Goal: Transaction & Acquisition: Purchase product/service

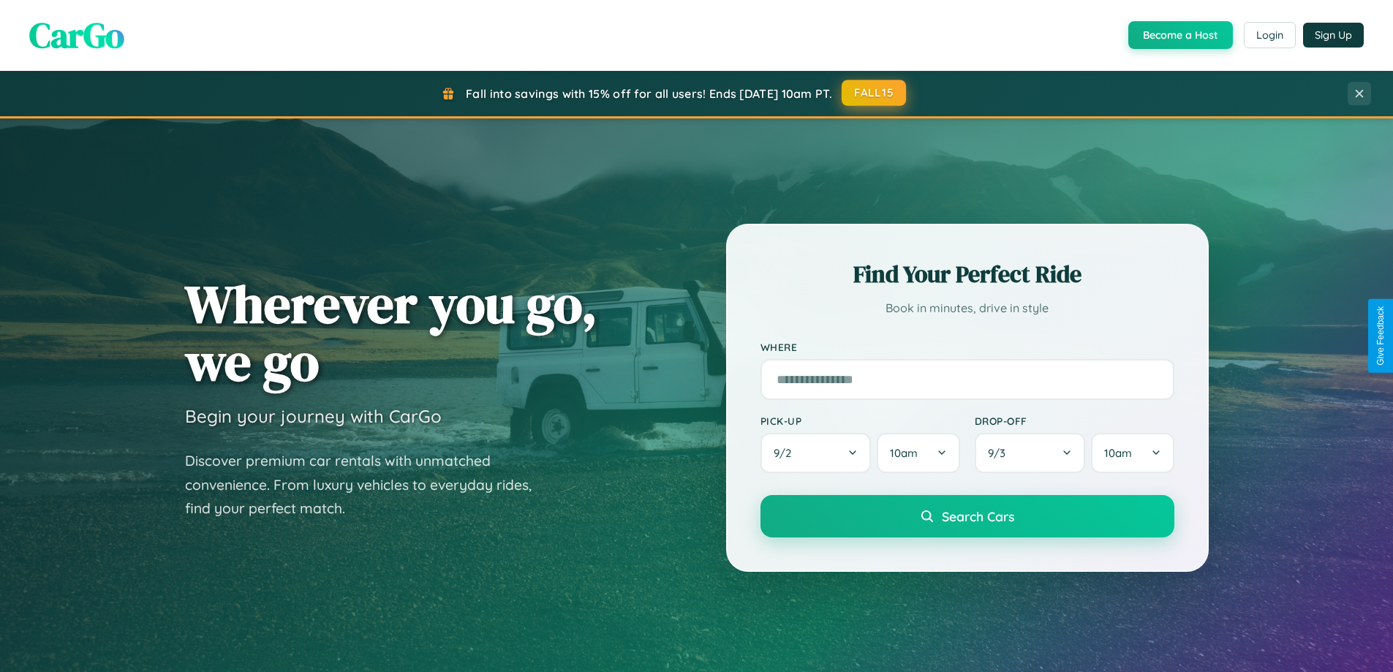
click at [875, 93] on button "FALL15" at bounding box center [874, 93] width 64 height 26
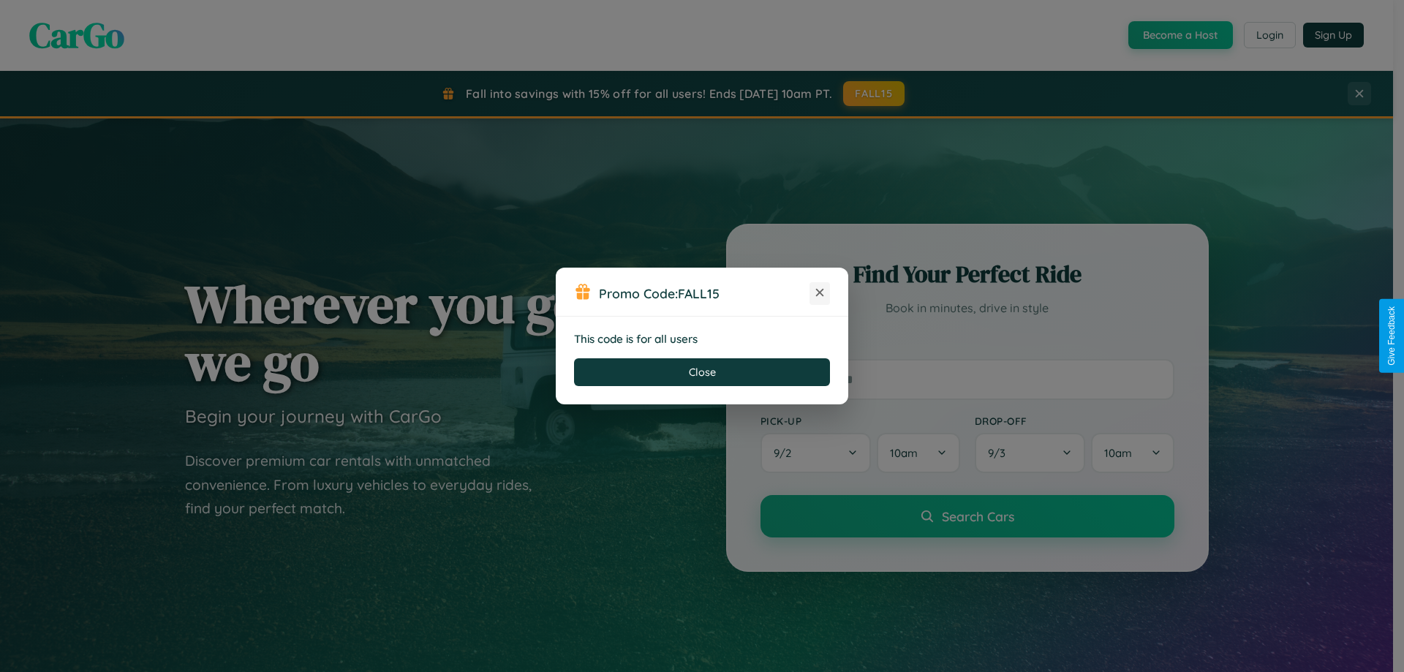
click at [820, 293] on icon at bounding box center [820, 292] width 15 height 15
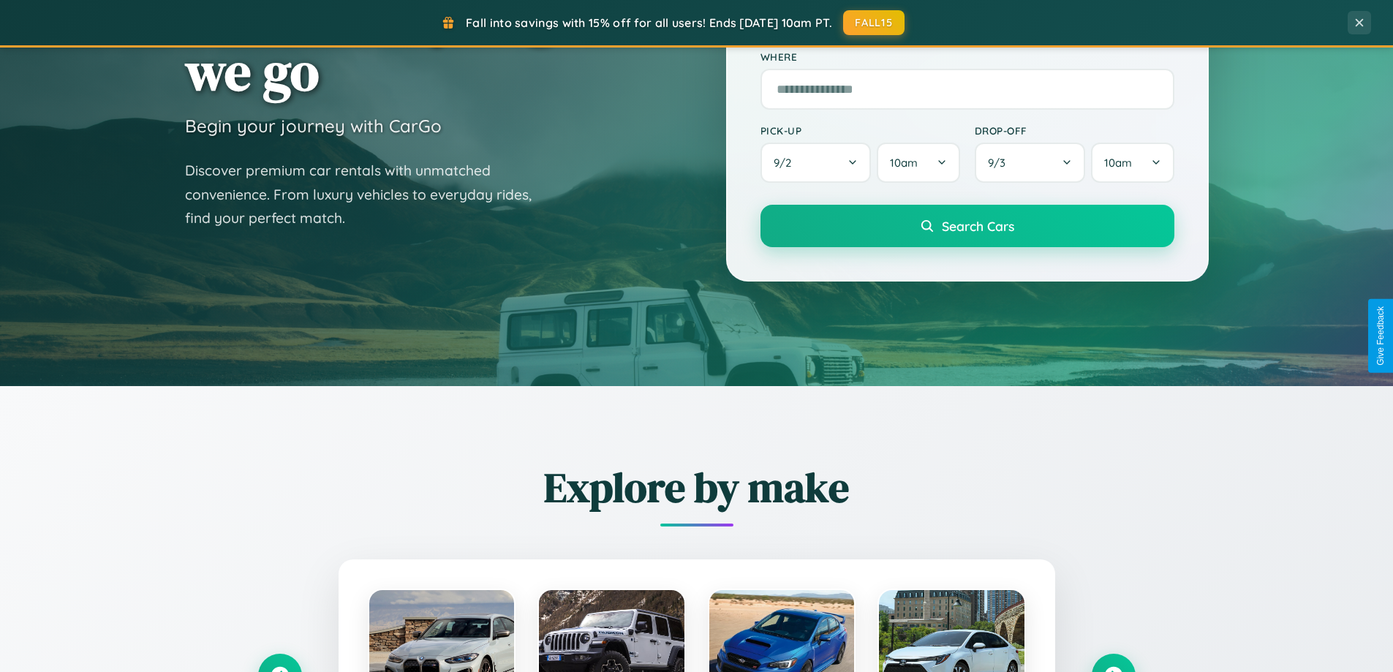
scroll to position [631, 0]
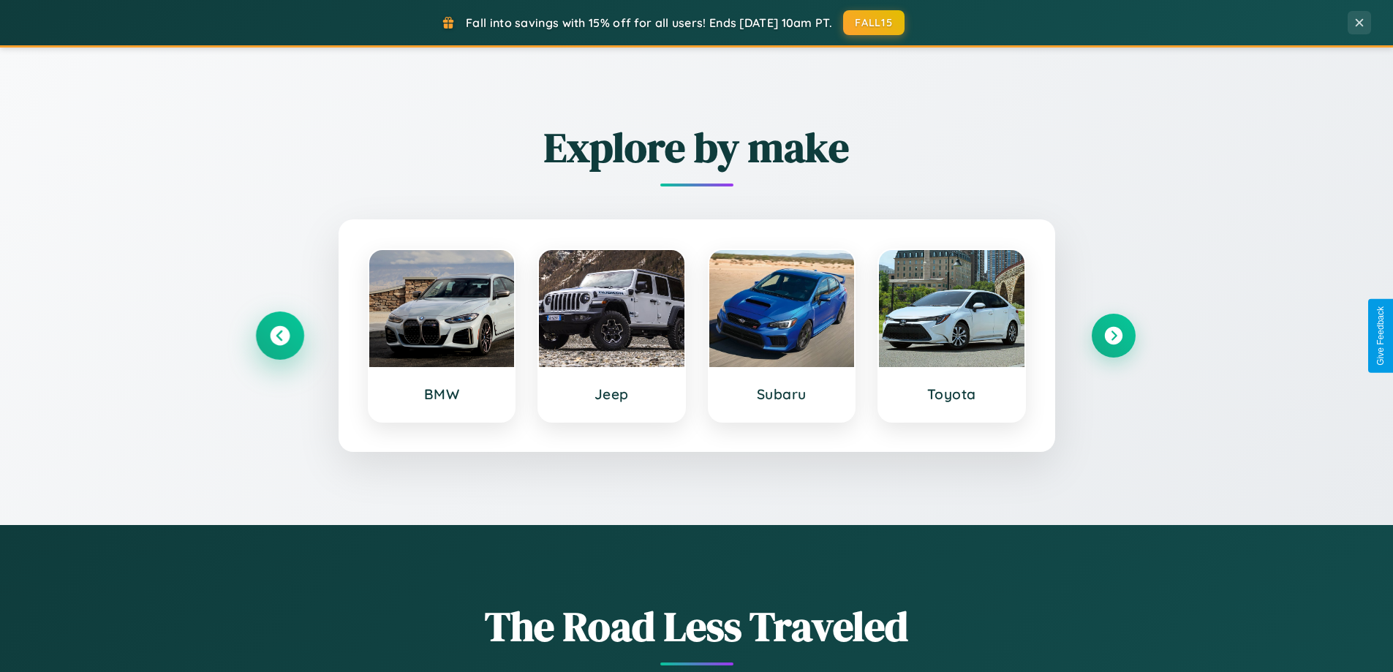
click at [279, 336] on icon at bounding box center [280, 336] width 20 height 20
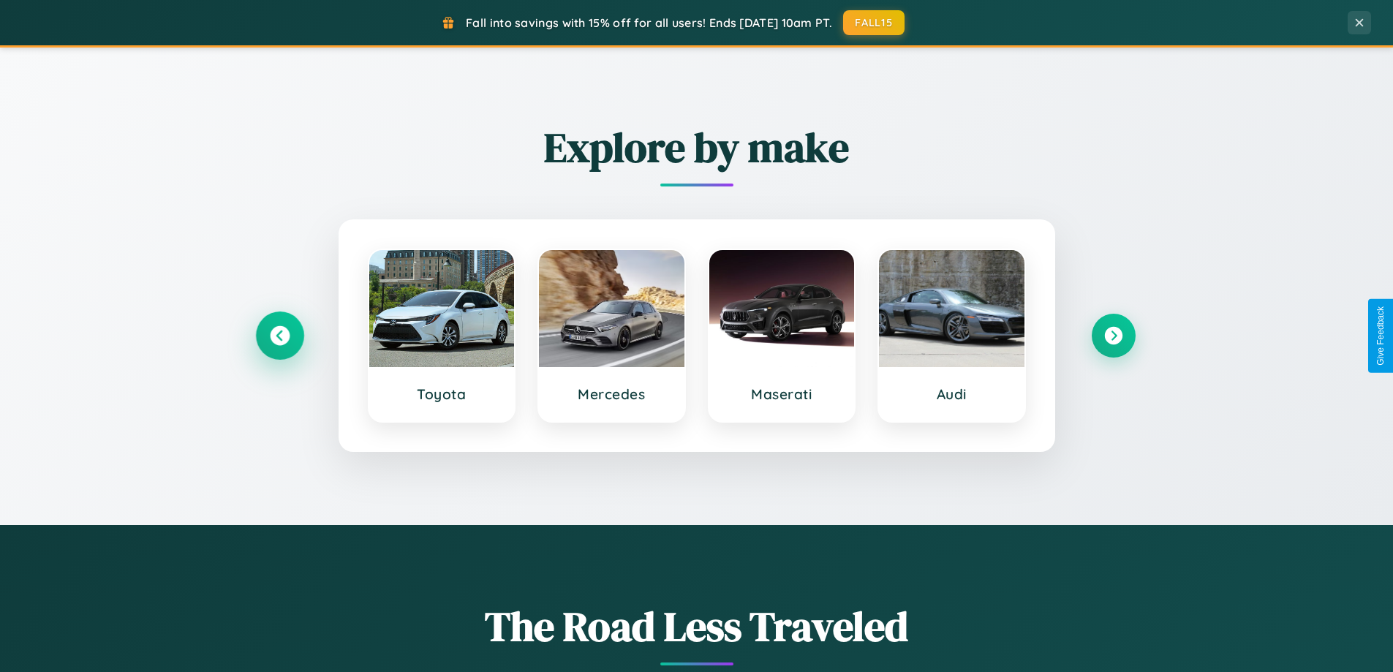
click at [279, 336] on icon at bounding box center [280, 336] width 20 height 20
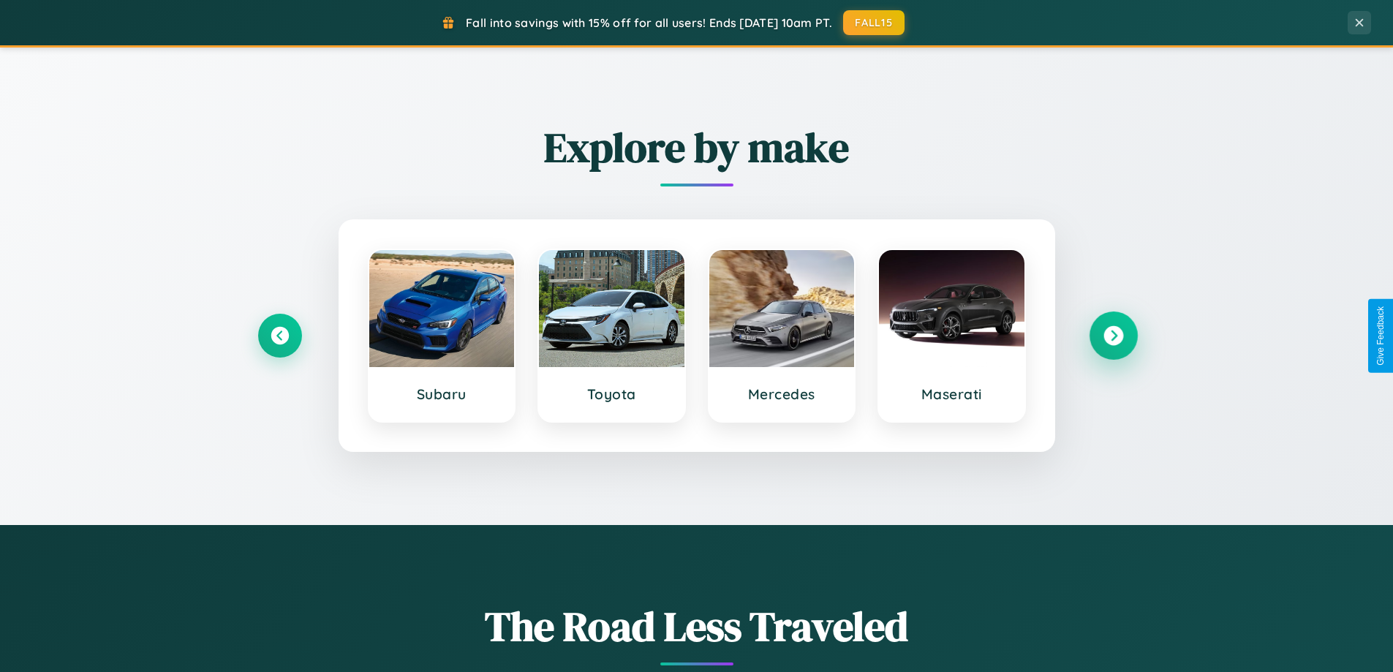
click at [1113, 336] on icon at bounding box center [1114, 336] width 20 height 20
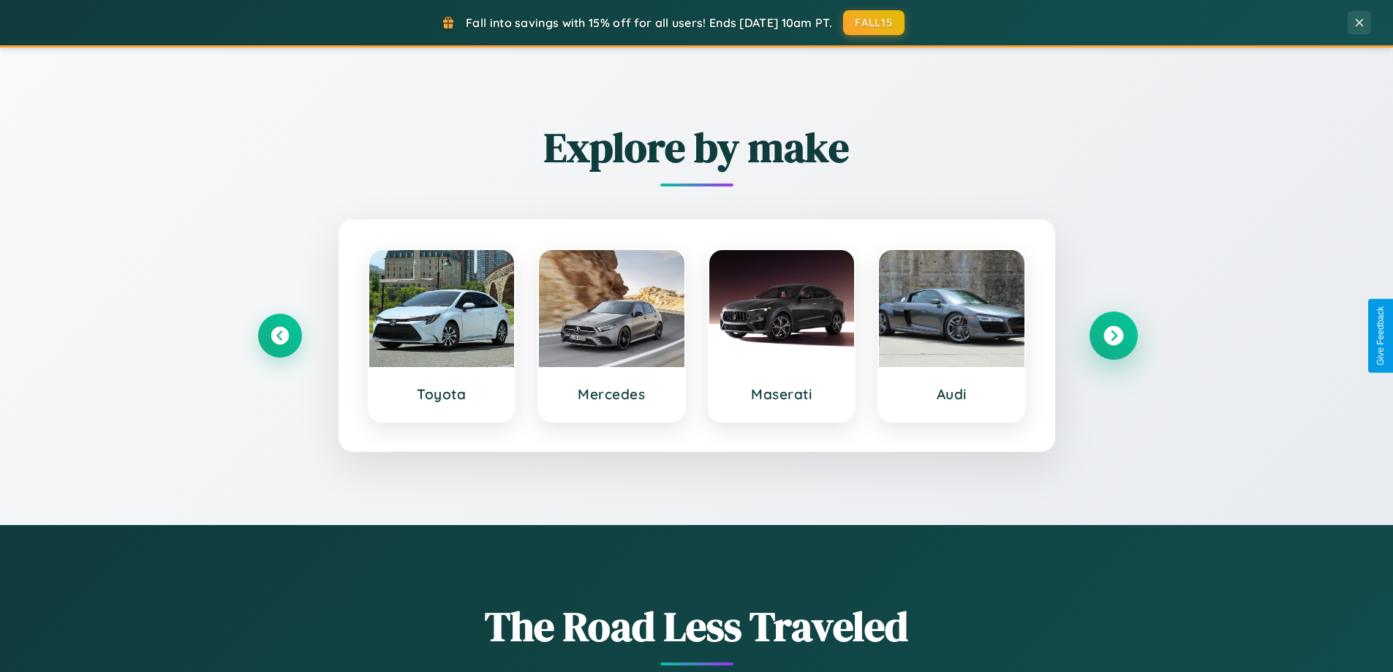
scroll to position [0, 0]
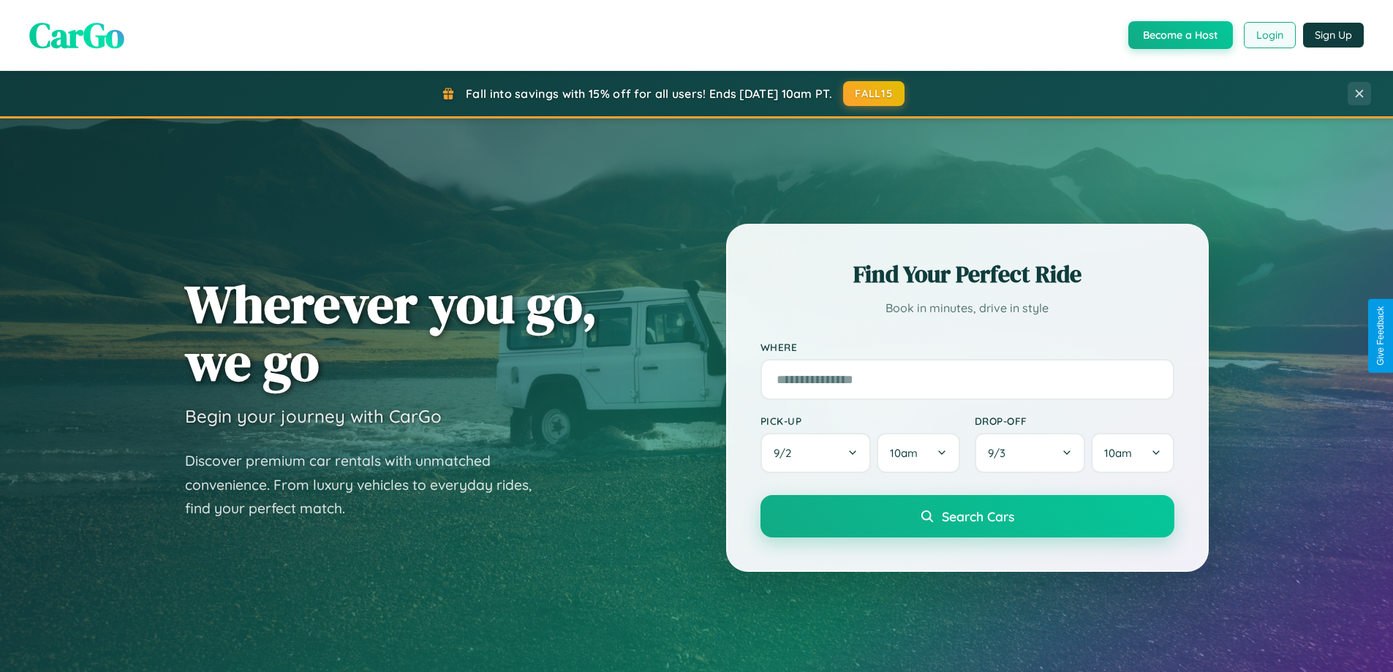
click at [1269, 35] on button "Login" at bounding box center [1270, 35] width 52 height 26
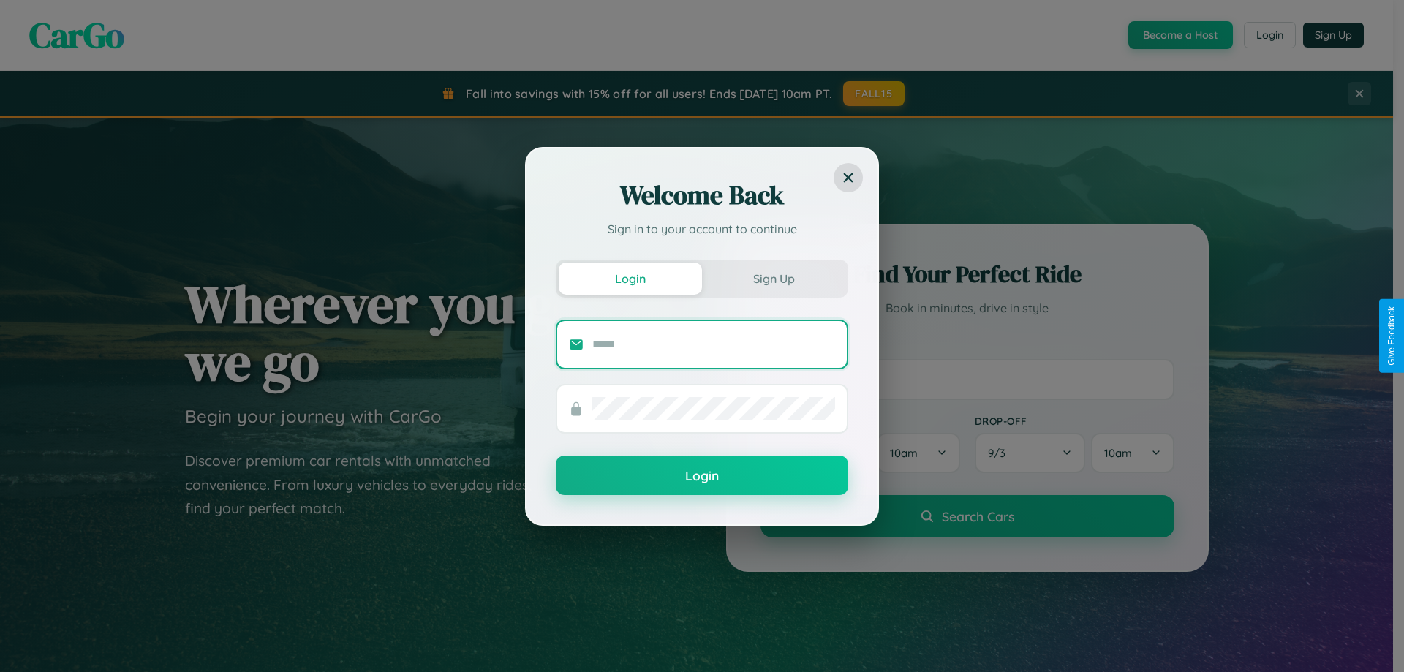
click at [714, 344] on input "text" at bounding box center [713, 344] width 243 height 23
type input "**********"
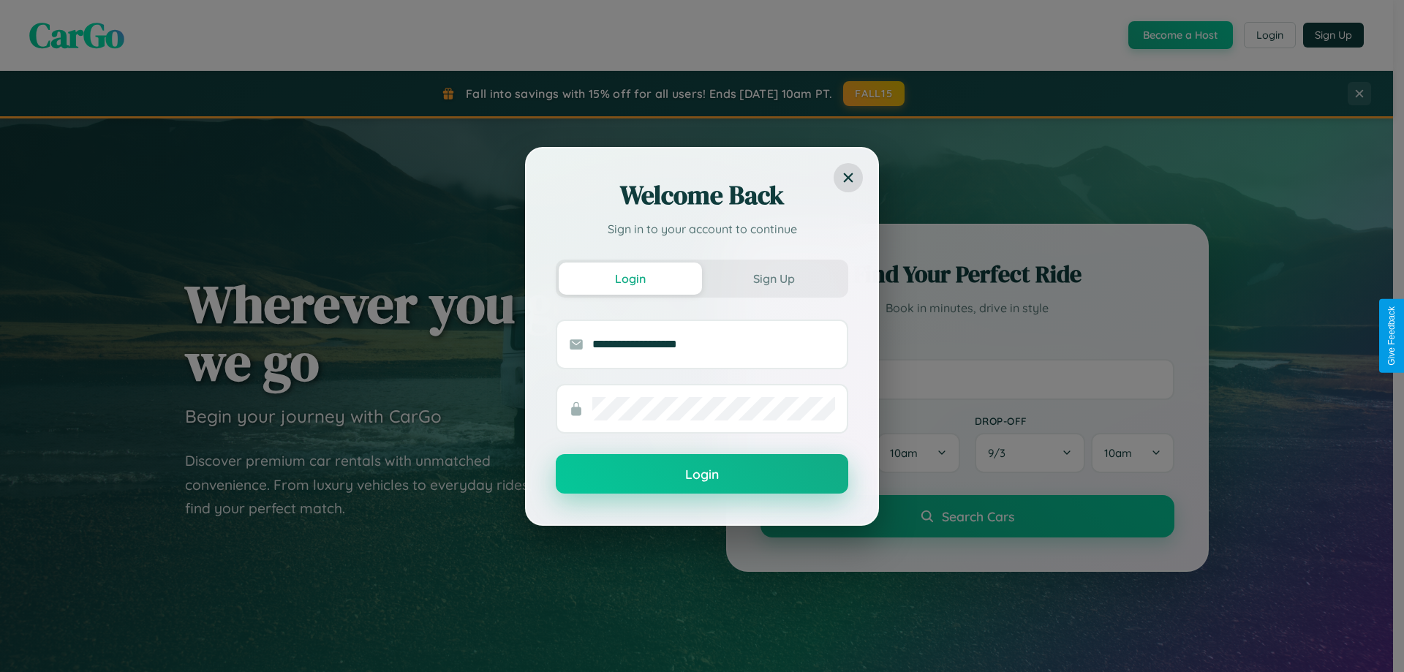
click at [702, 475] on button "Login" at bounding box center [702, 473] width 293 height 39
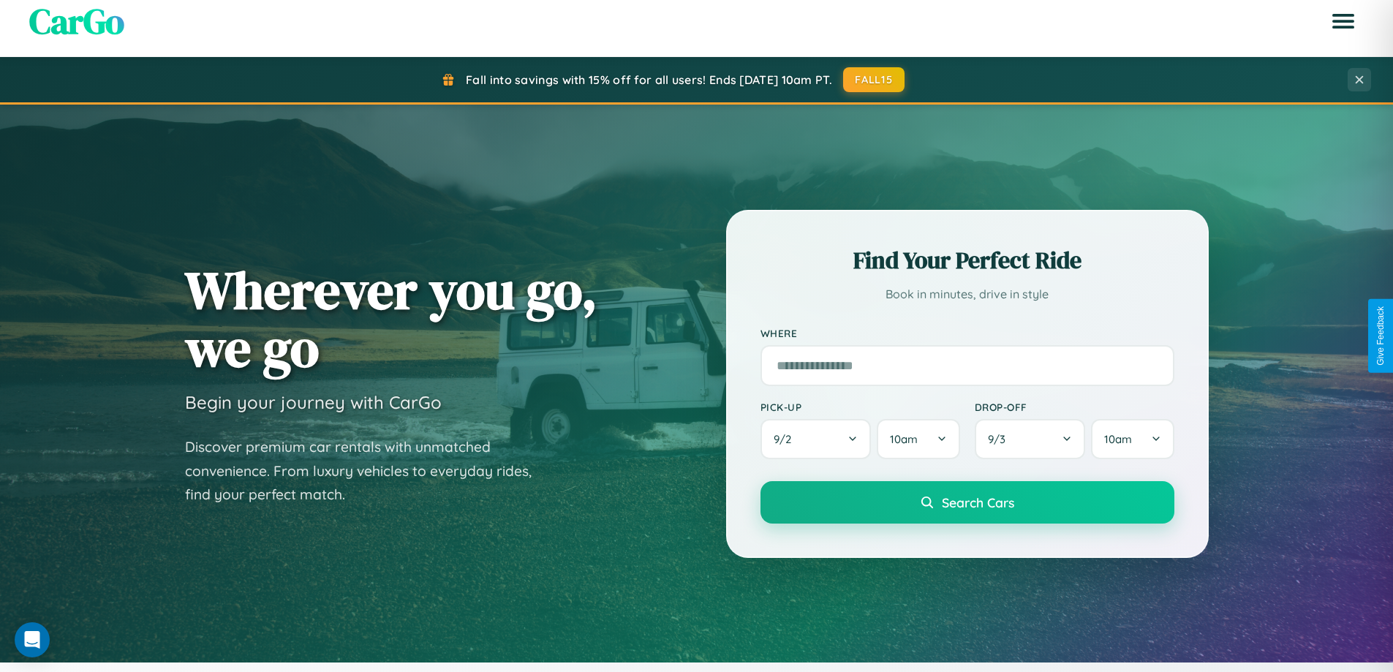
scroll to position [43, 0]
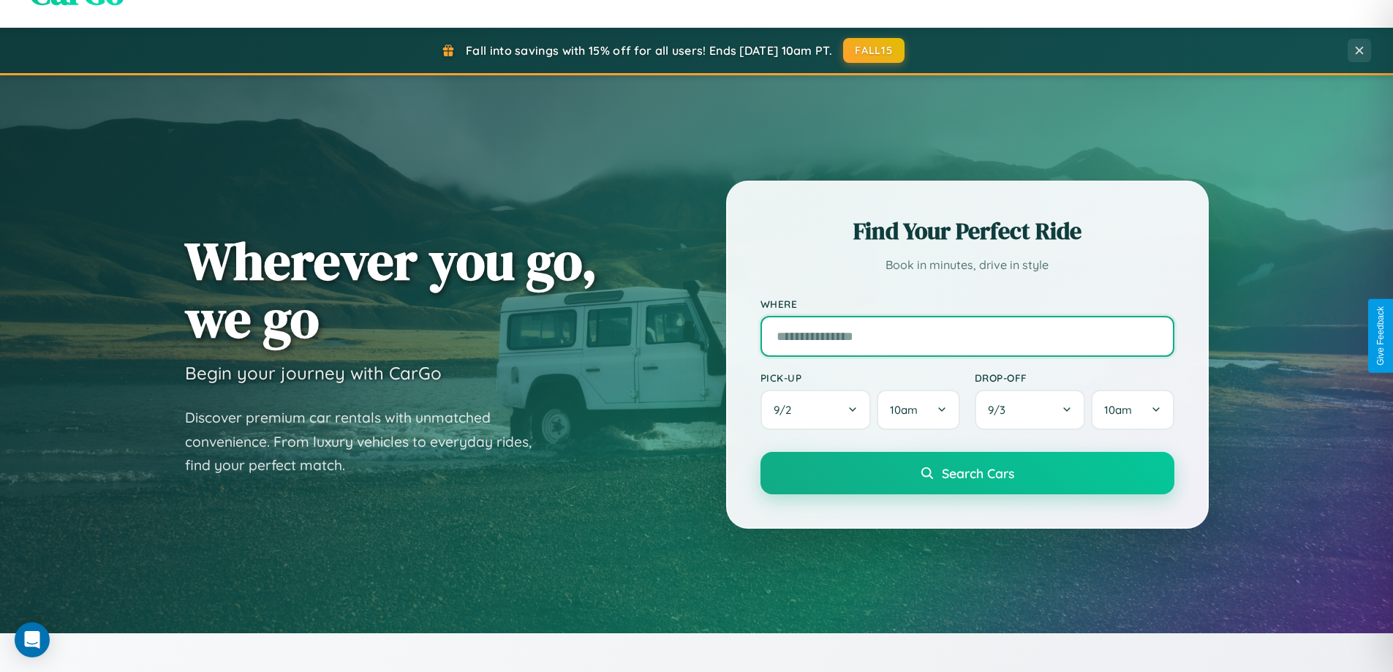
click at [967, 336] on input "text" at bounding box center [968, 336] width 414 height 41
type input "**********"
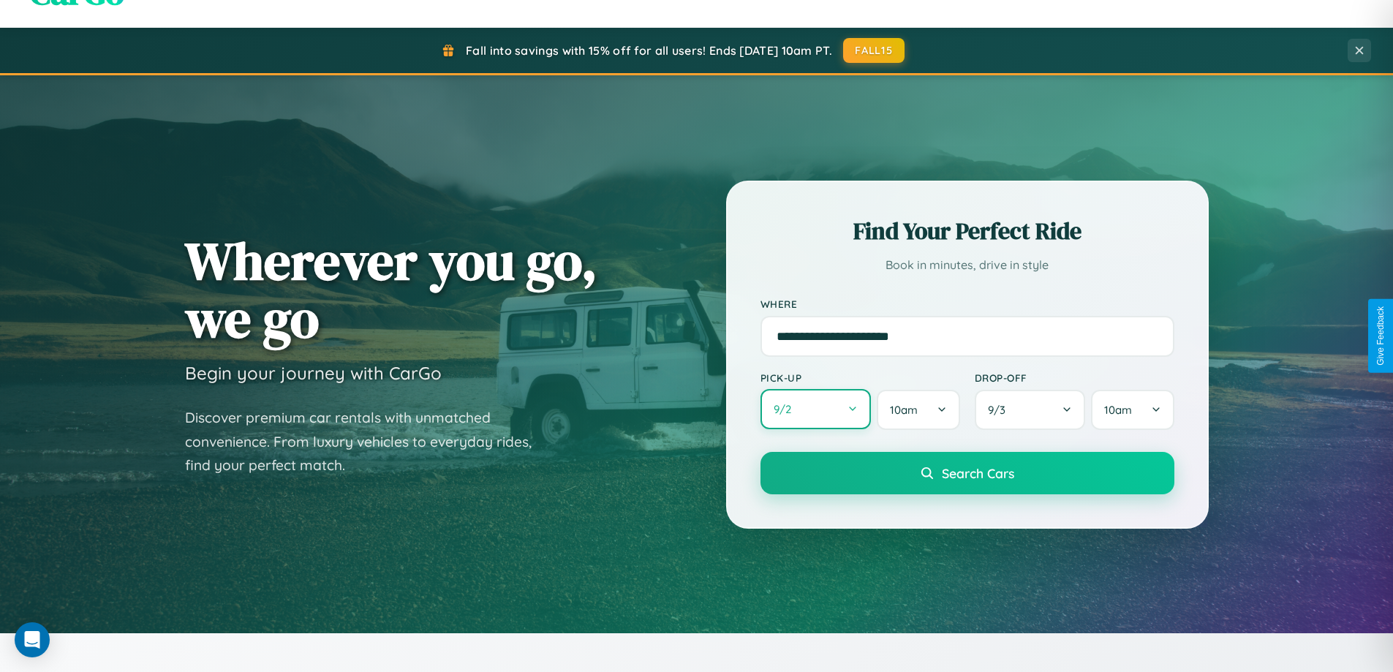
click at [816, 410] on button "9 / 2" at bounding box center [816, 409] width 111 height 40
select select "*"
select select "****"
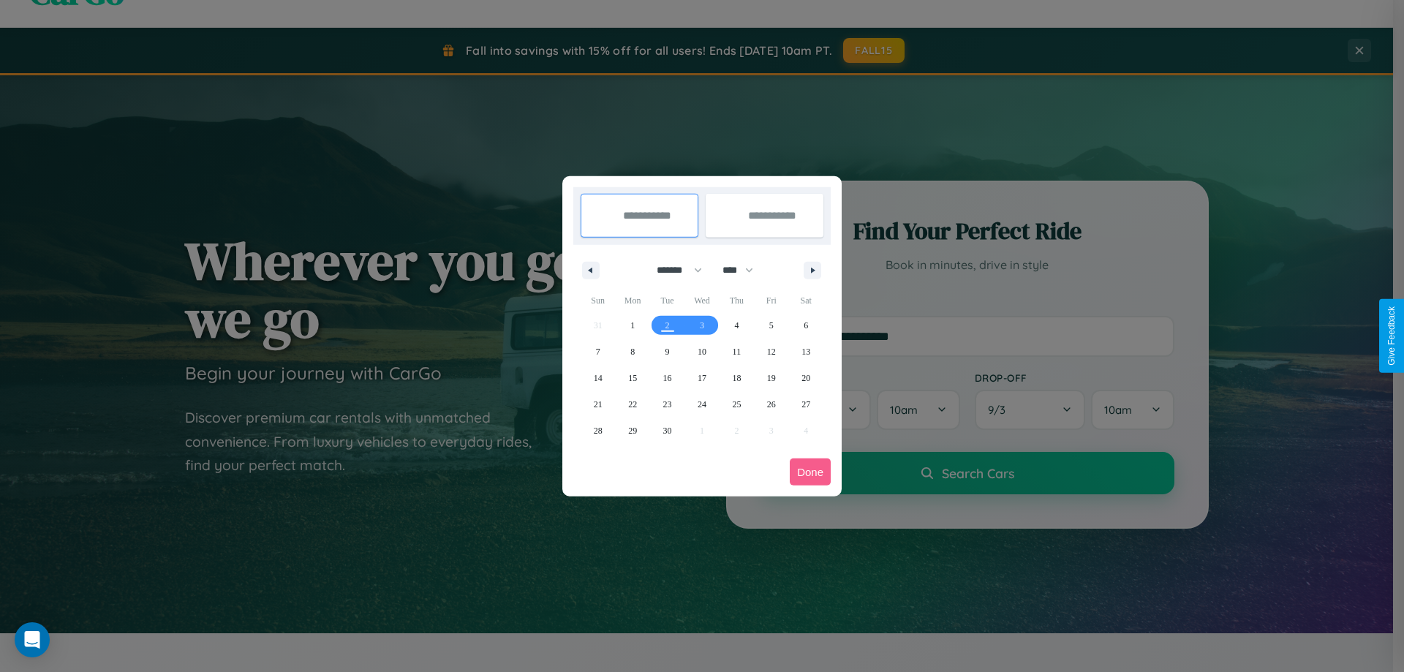
drag, startPoint x: 673, startPoint y: 270, endPoint x: 702, endPoint y: 293, distance: 37.5
click at [673, 270] on select "******* ******** ***** ***** *** **** **** ****** ********* ******* ******** **…" at bounding box center [677, 270] width 62 height 24
select select "**"
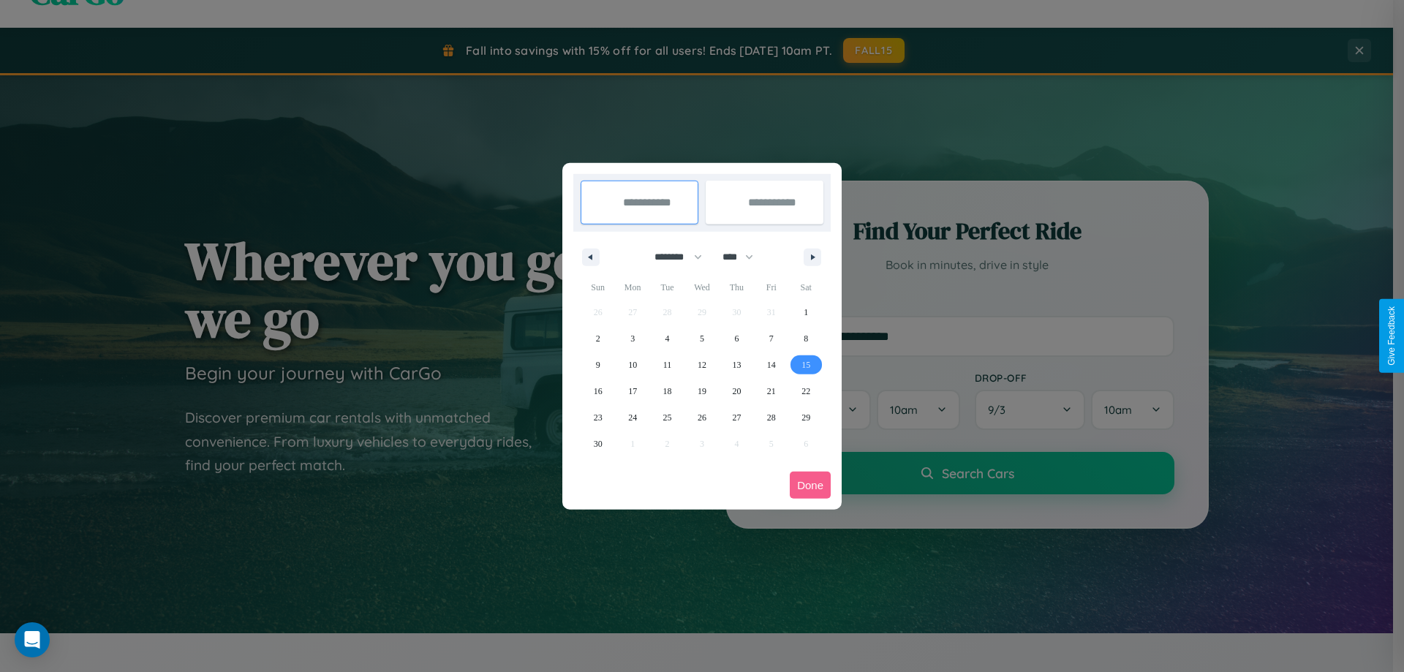
click at [806, 364] on span "15" at bounding box center [806, 365] width 9 height 26
type input "**********"
click at [633, 391] on span "17" at bounding box center [632, 391] width 9 height 26
type input "**********"
click at [810, 485] on button "Done" at bounding box center [810, 485] width 41 height 27
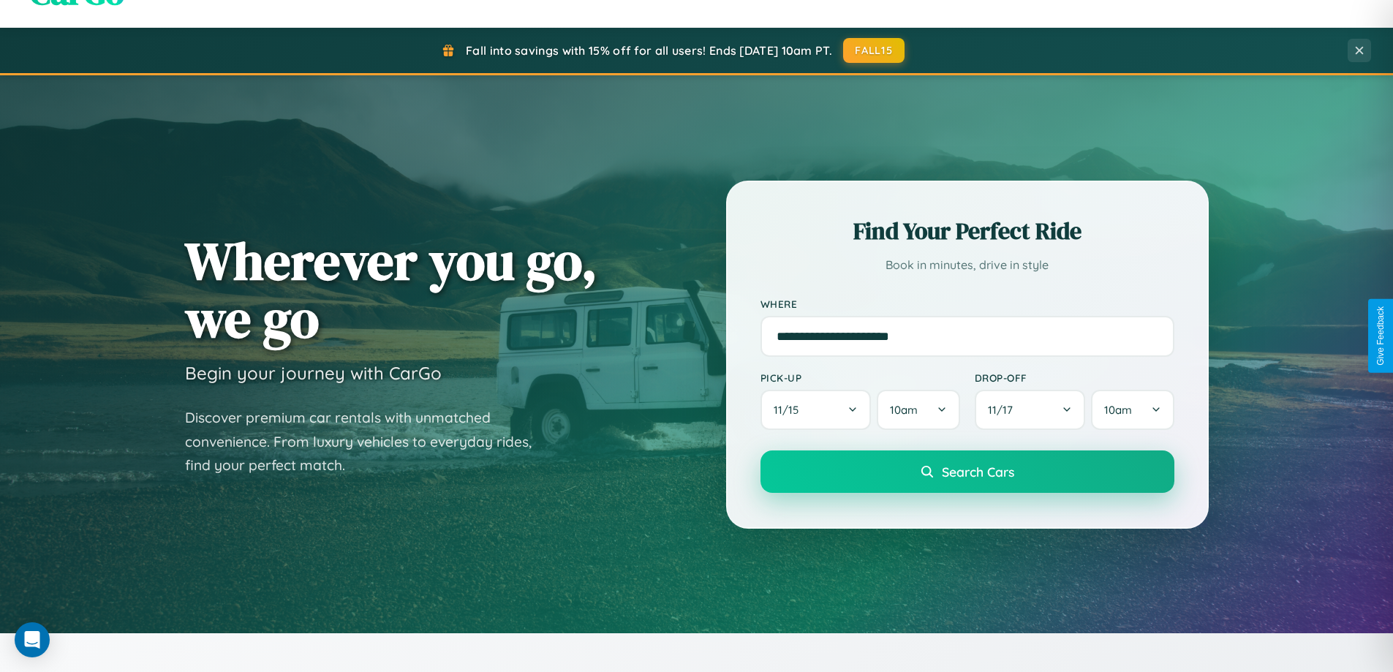
click at [967, 472] on span "Search Cars" at bounding box center [978, 472] width 72 height 16
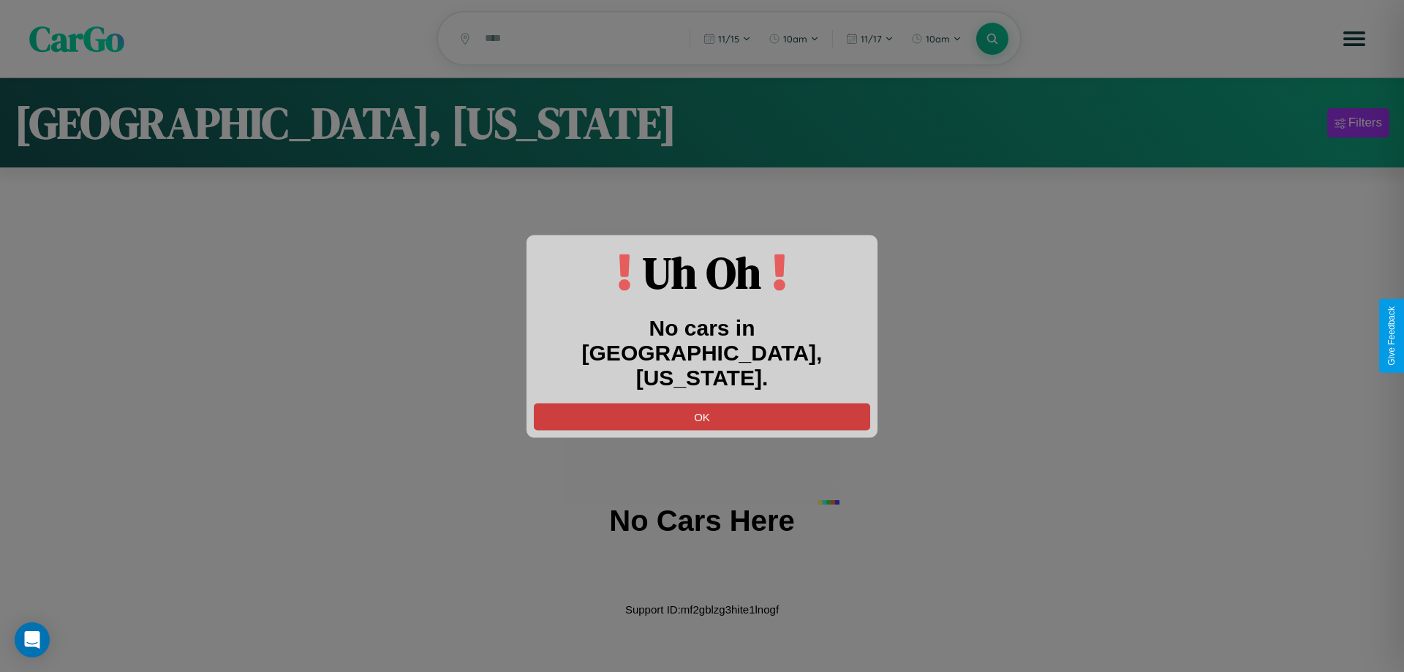
click at [702, 404] on button "OK" at bounding box center [702, 416] width 336 height 27
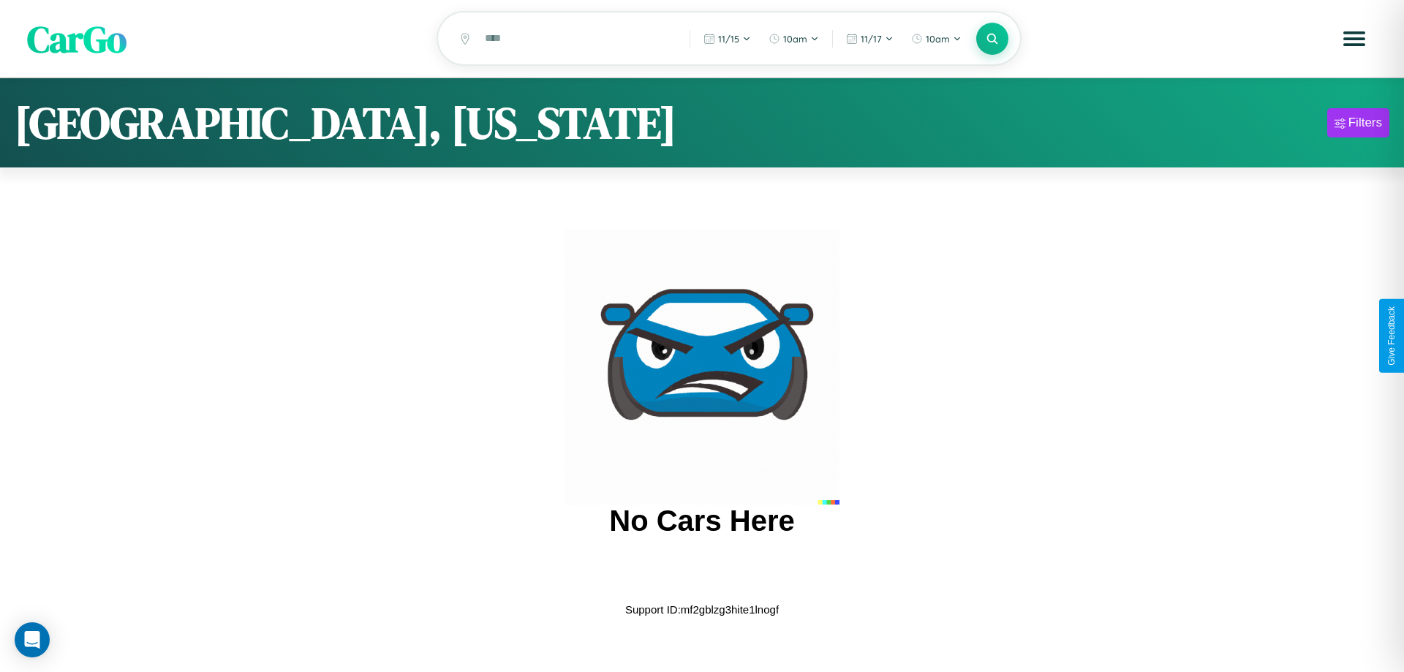
click at [77, 39] on span "CarGo" at bounding box center [76, 38] width 99 height 50
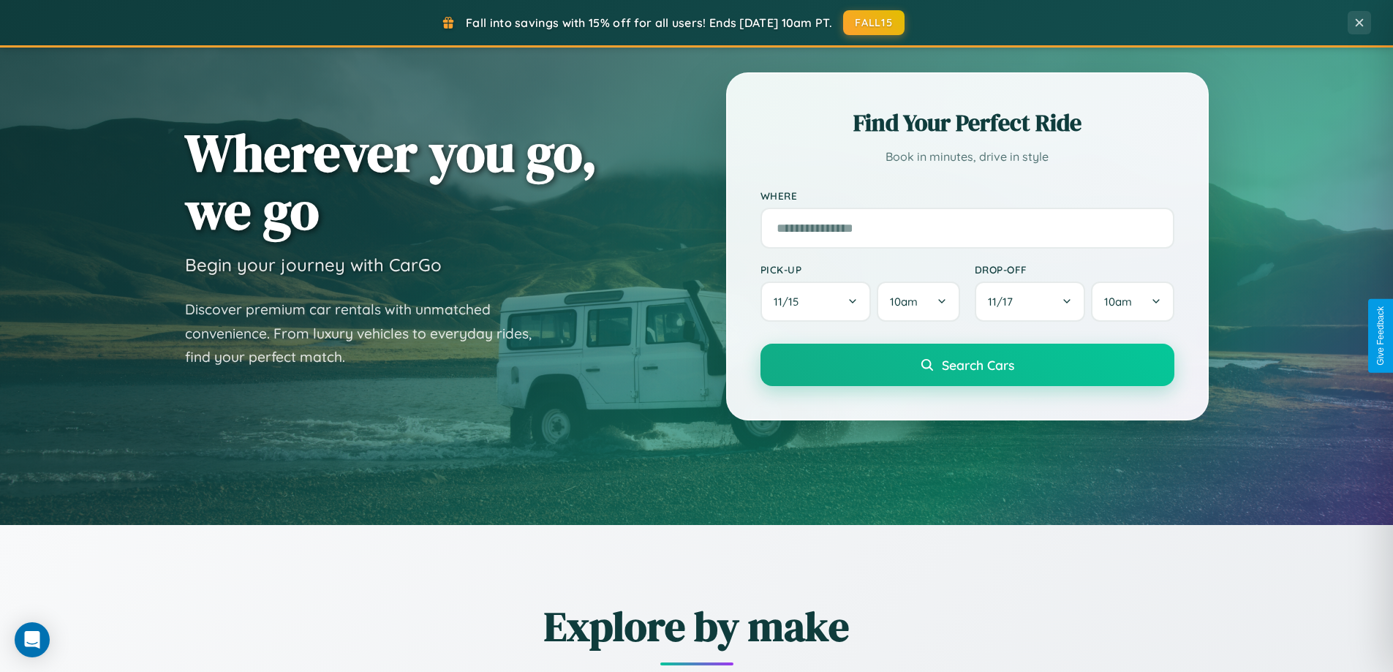
scroll to position [1006, 0]
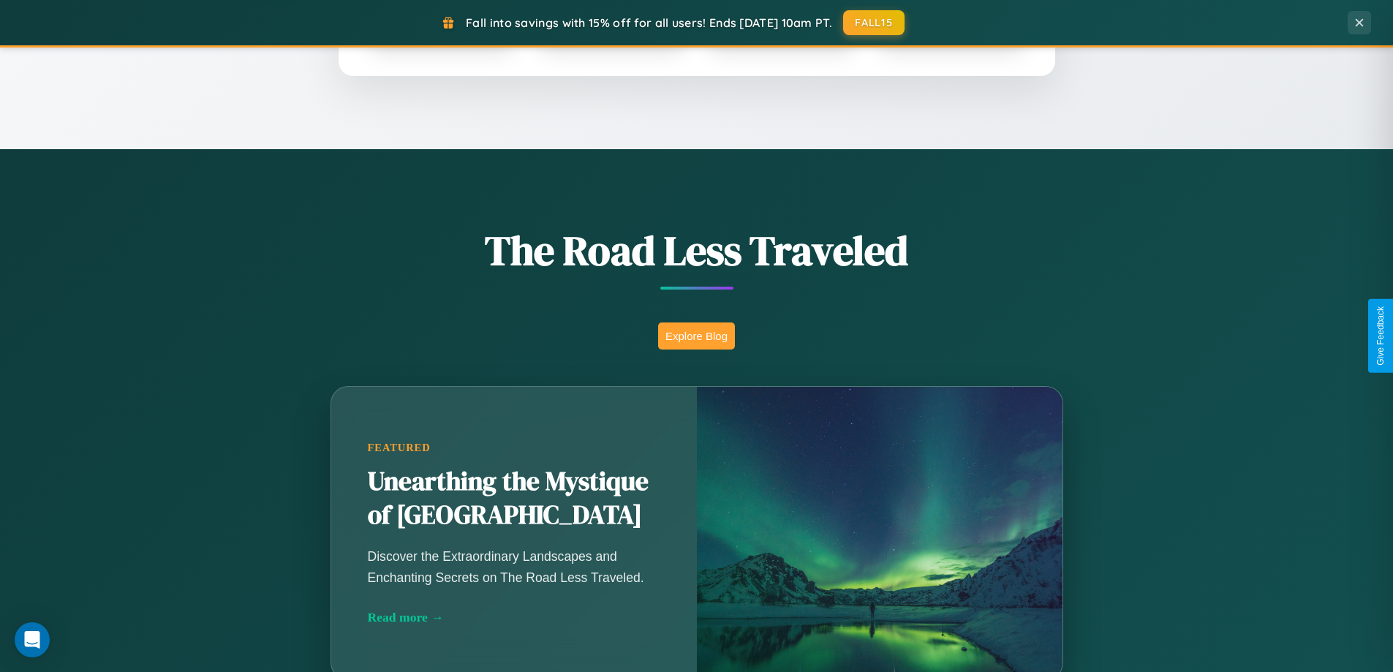
click at [696, 336] on button "Explore Blog" at bounding box center [696, 336] width 77 height 27
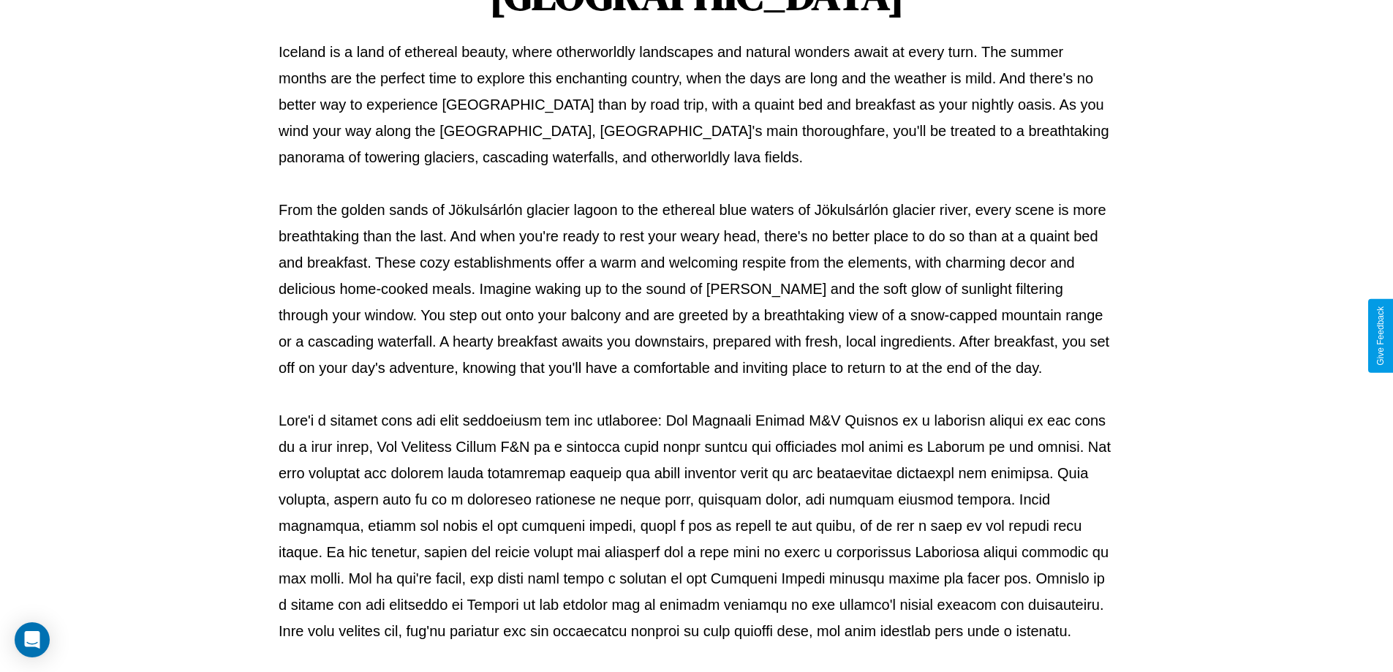
scroll to position [473, 0]
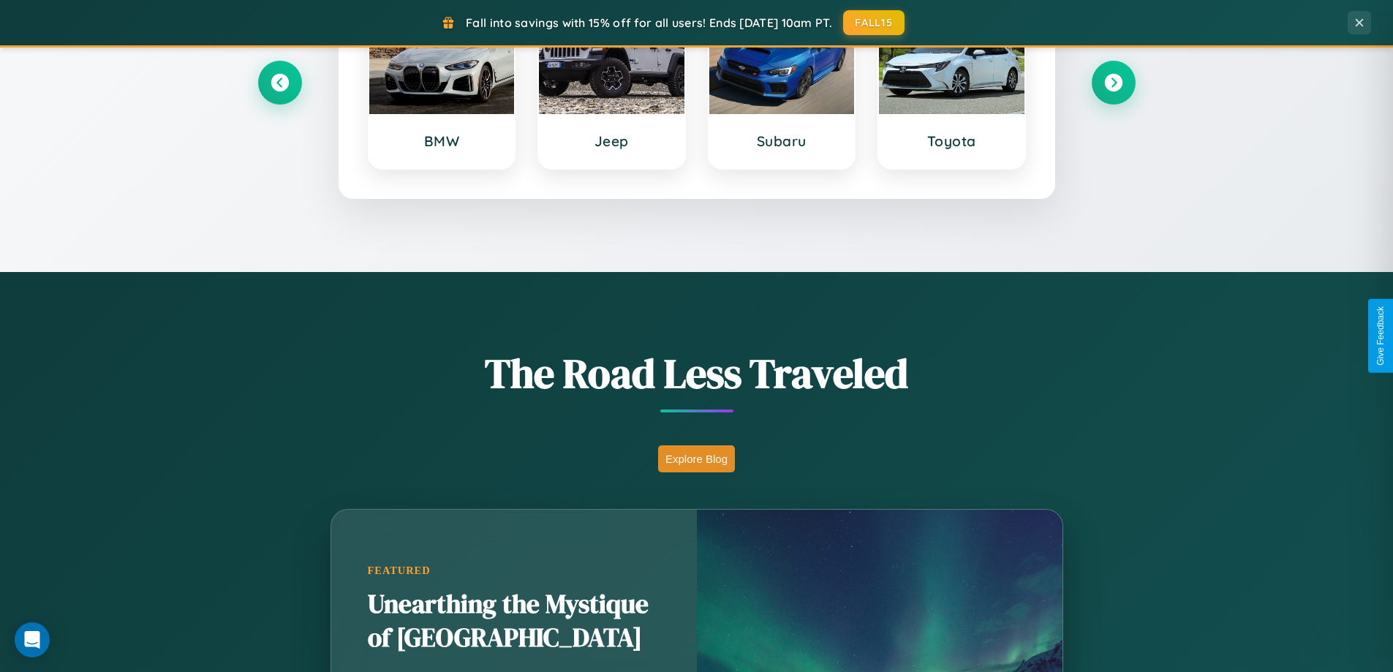
scroll to position [631, 0]
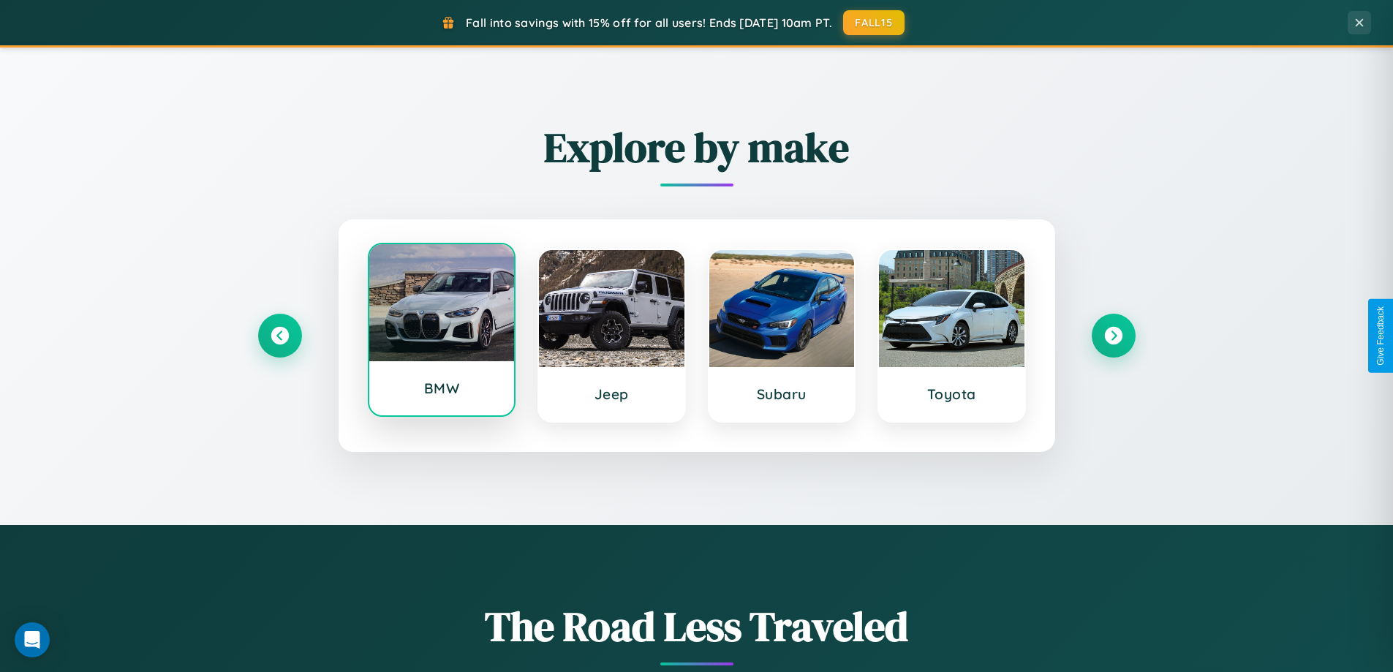
click at [441, 334] on div at bounding box center [442, 302] width 146 height 117
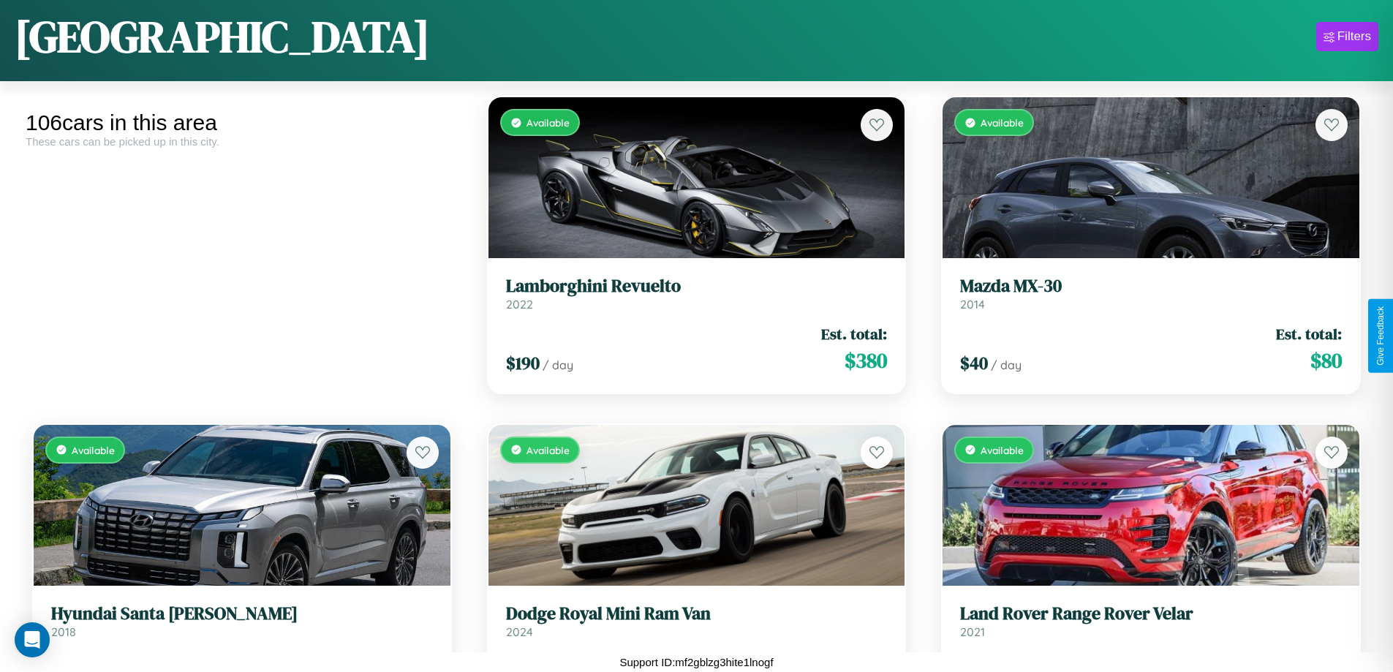
scroll to position [11250, 0]
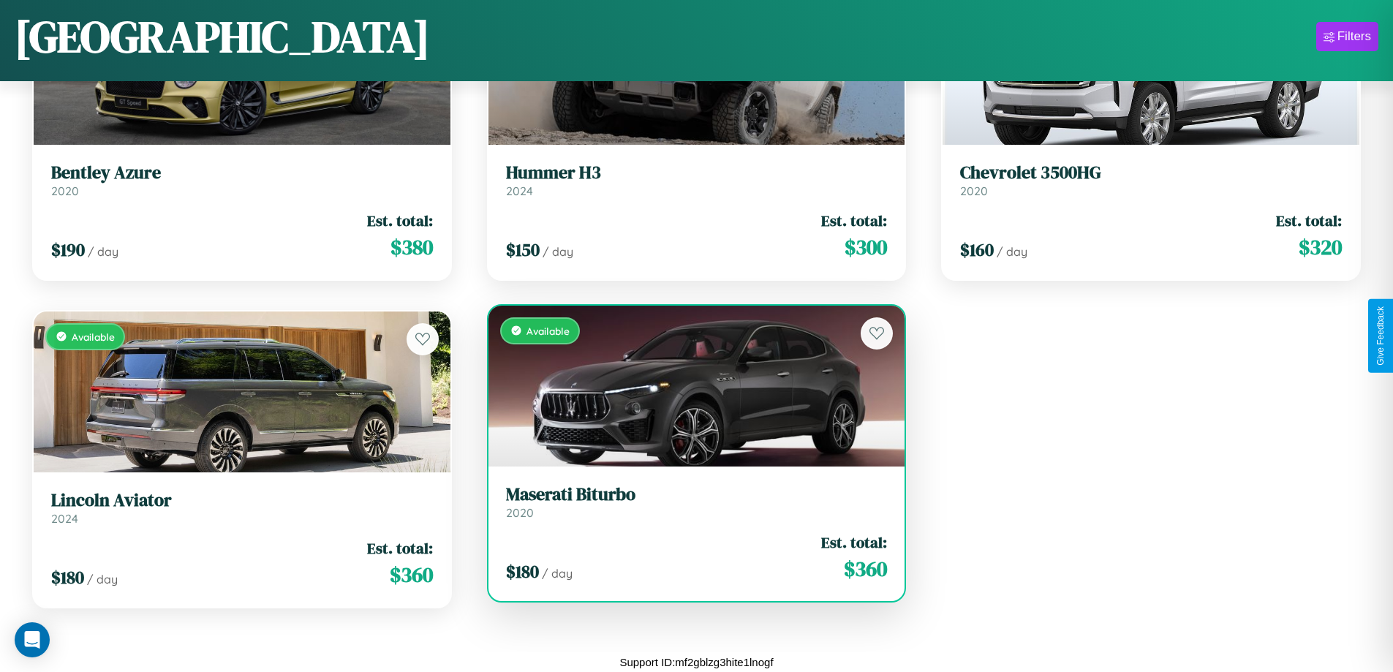
click at [691, 502] on h3 "Maserati Biturbo" at bounding box center [697, 494] width 382 height 21
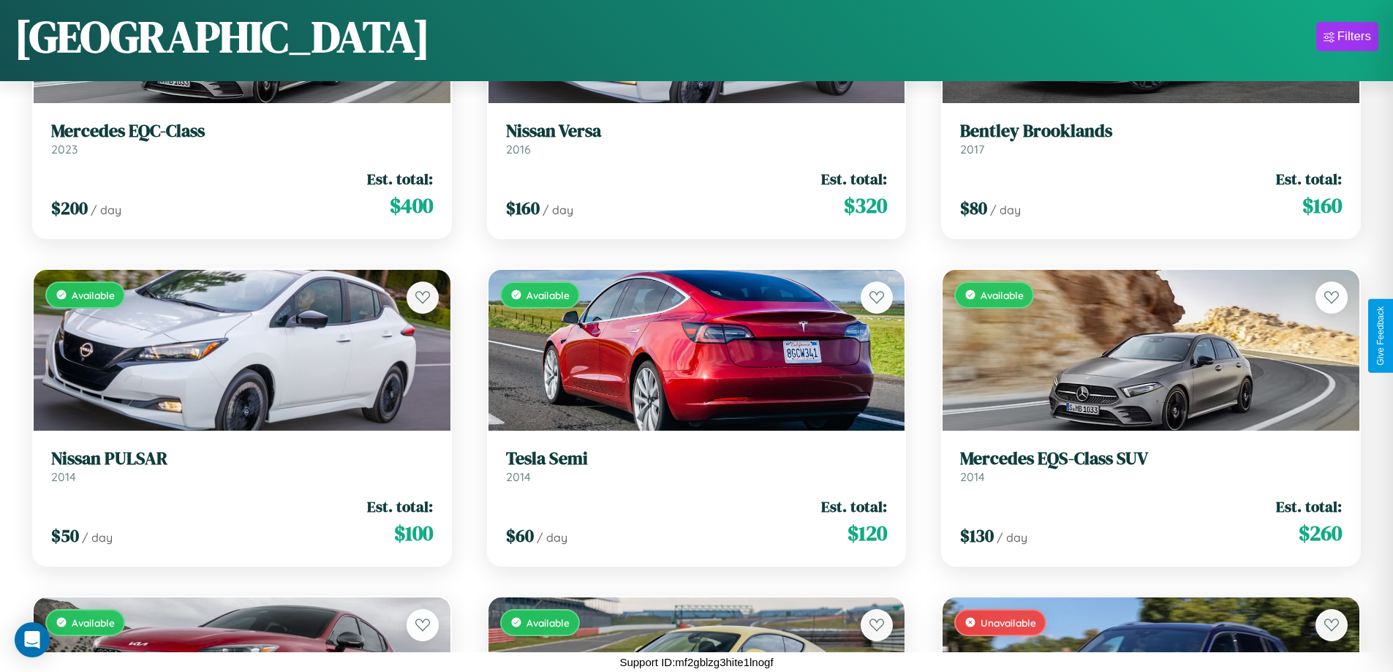
scroll to position [1843, 0]
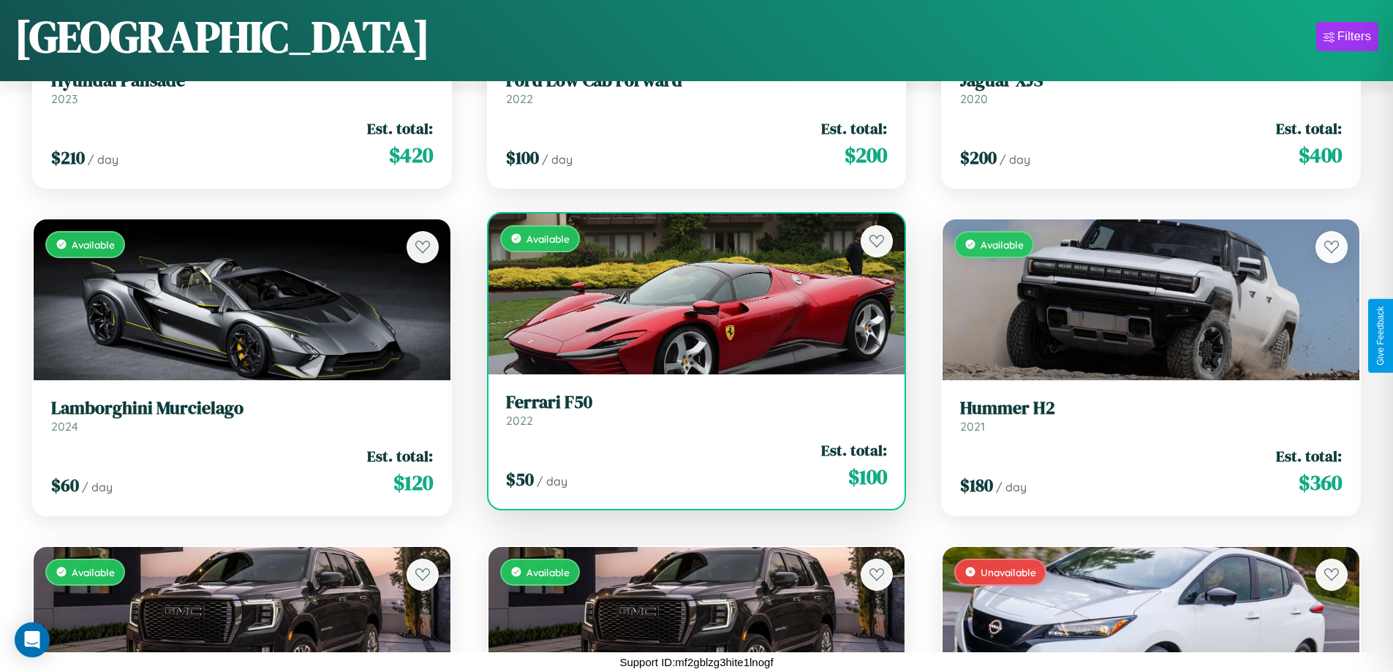
click at [691, 410] on h3 "Ferrari F50" at bounding box center [697, 402] width 382 height 21
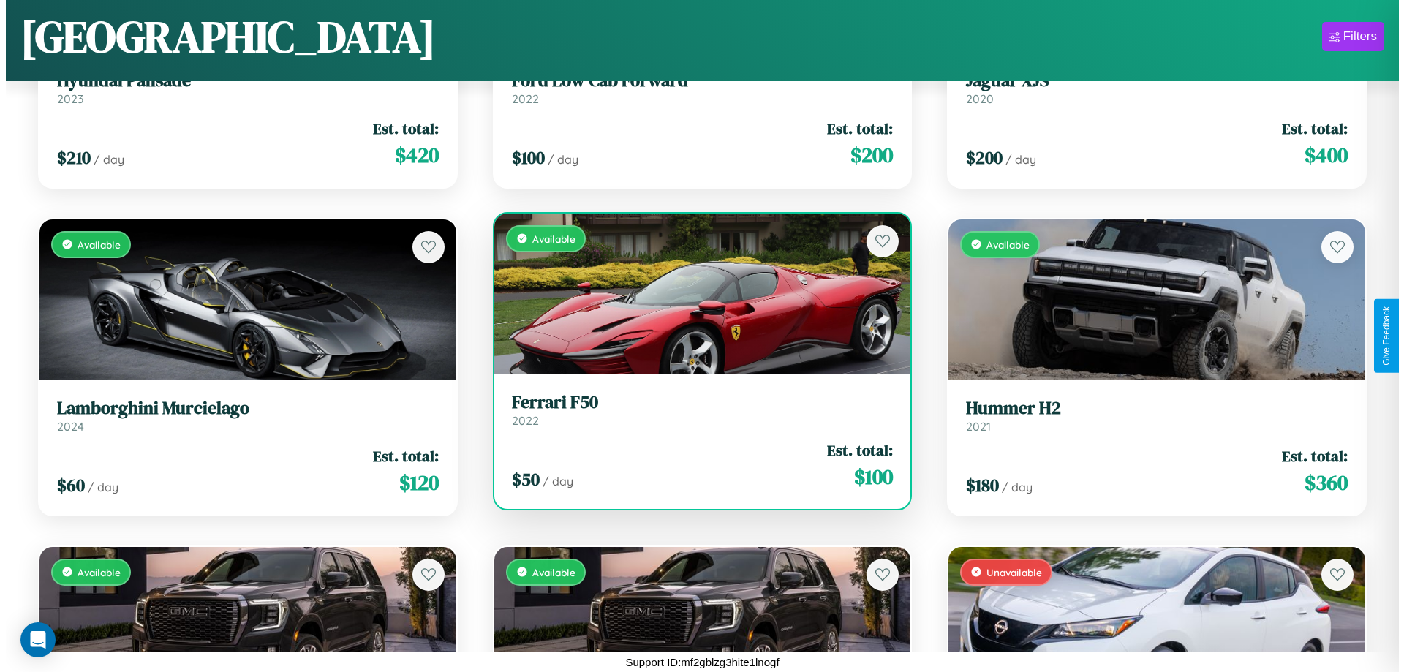
scroll to position [0, 0]
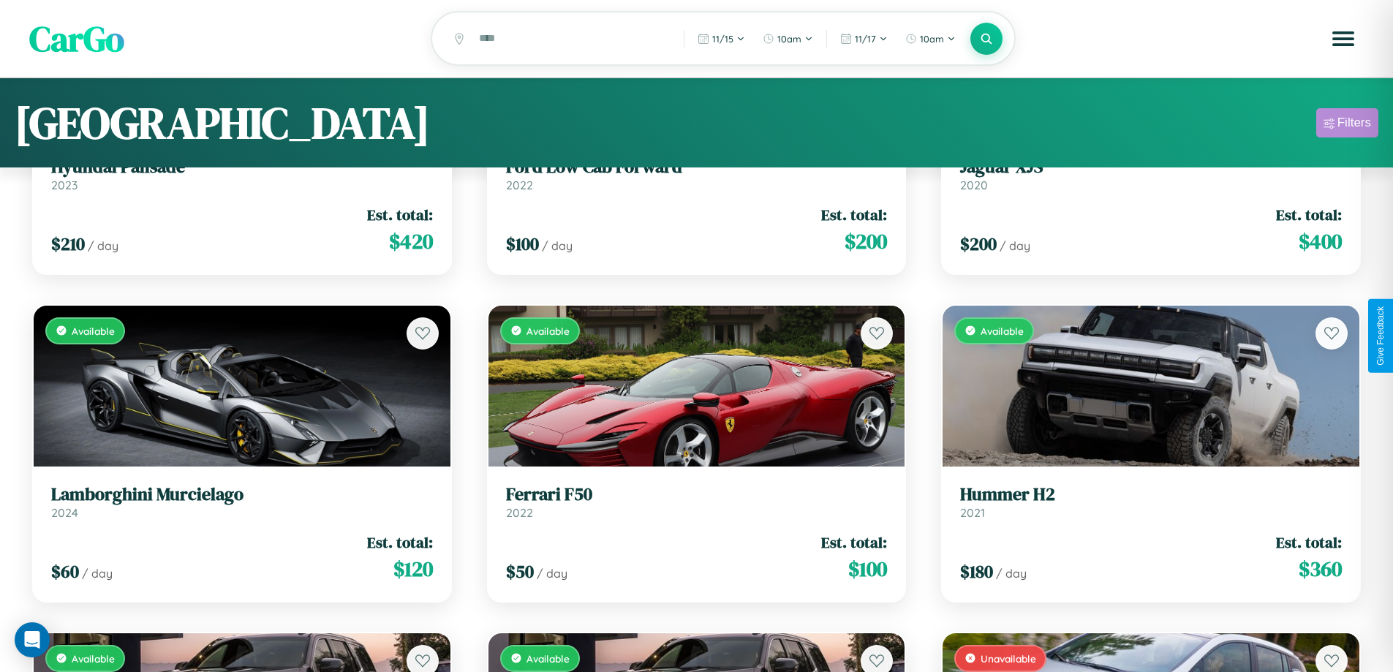
click at [1347, 125] on div "Filters" at bounding box center [1355, 123] width 34 height 15
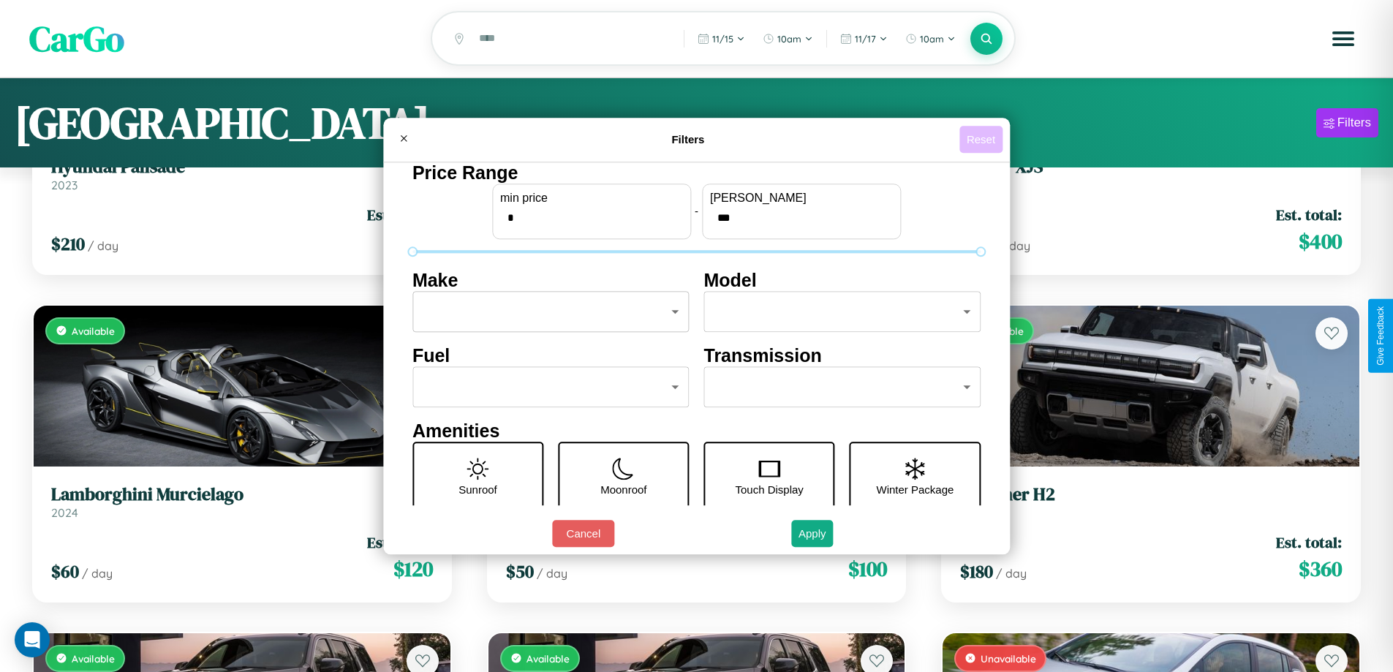
click at [983, 139] on button "Reset" at bounding box center [981, 139] width 43 height 27
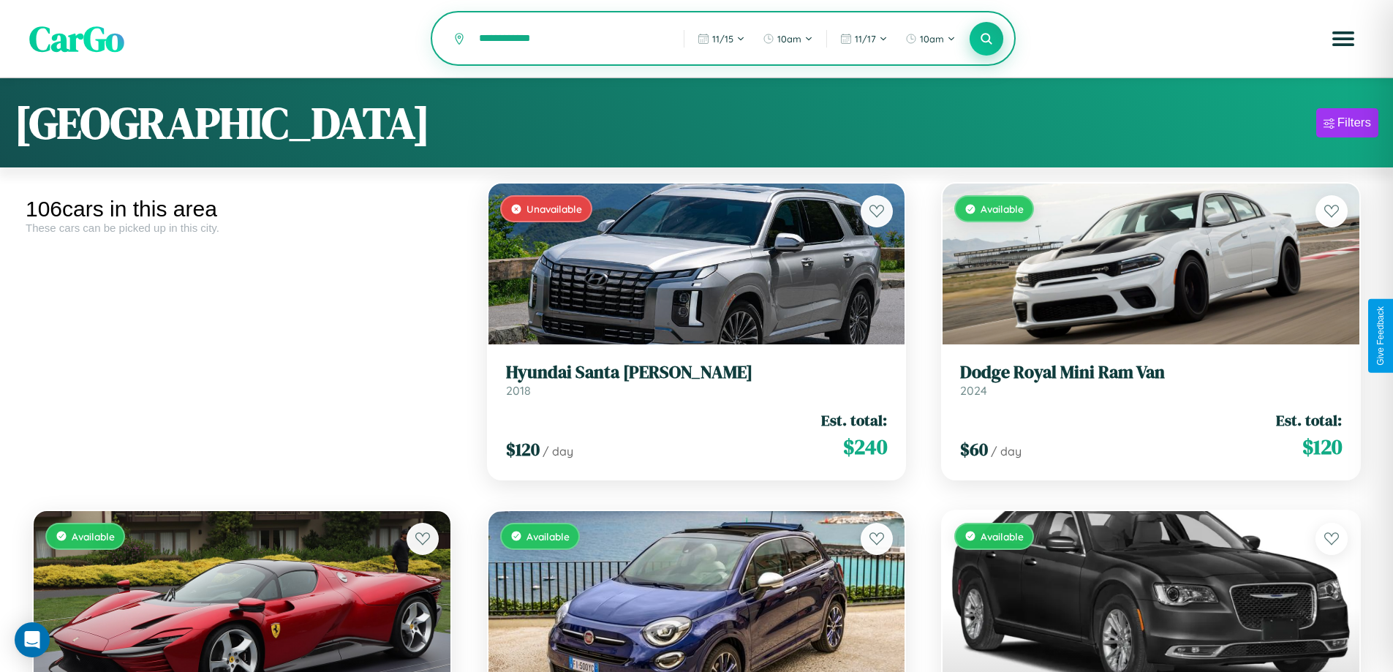
type input "**********"
click at [987, 39] on icon at bounding box center [987, 38] width 14 height 14
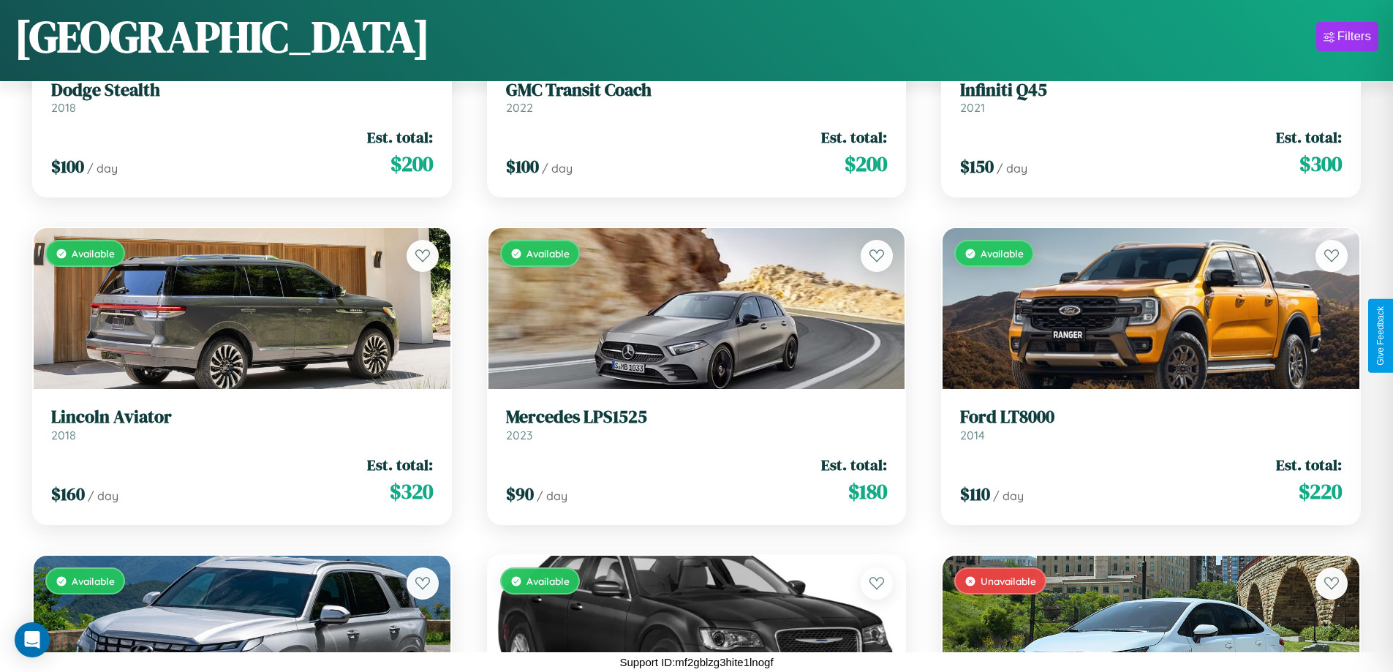
scroll to position [9050, 0]
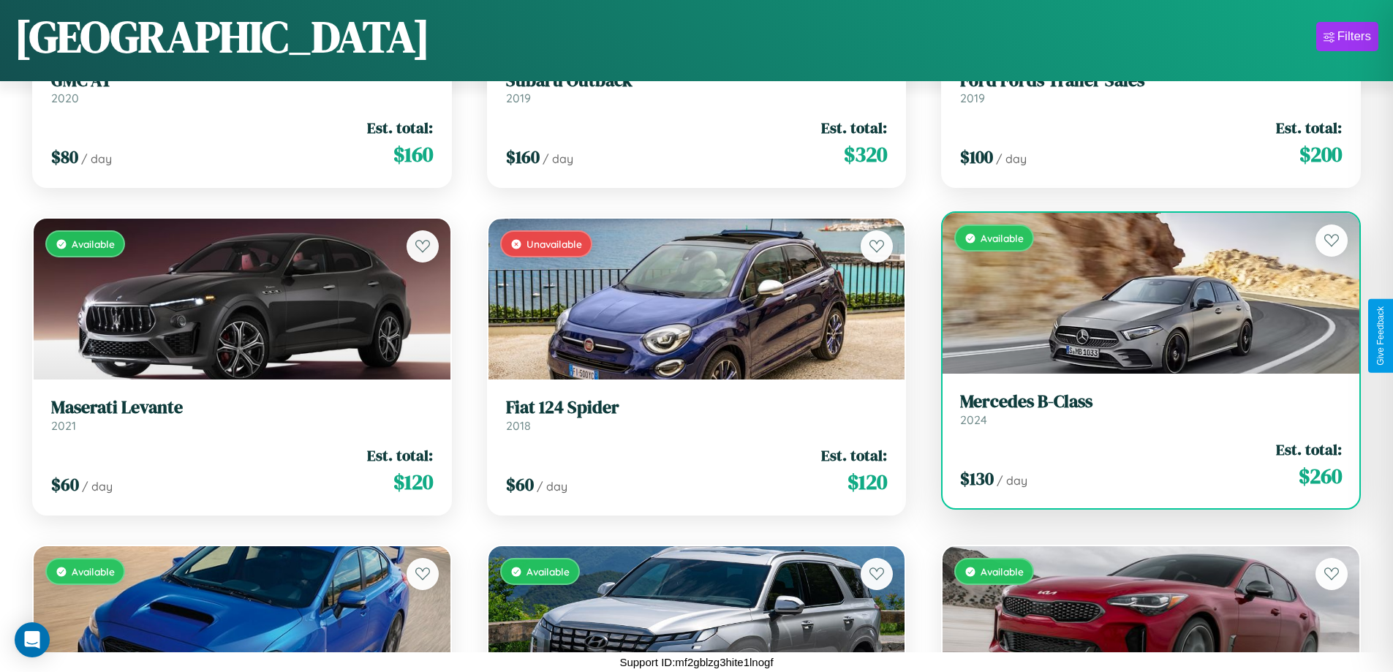
click at [1142, 293] on div "Available" at bounding box center [1151, 293] width 417 height 161
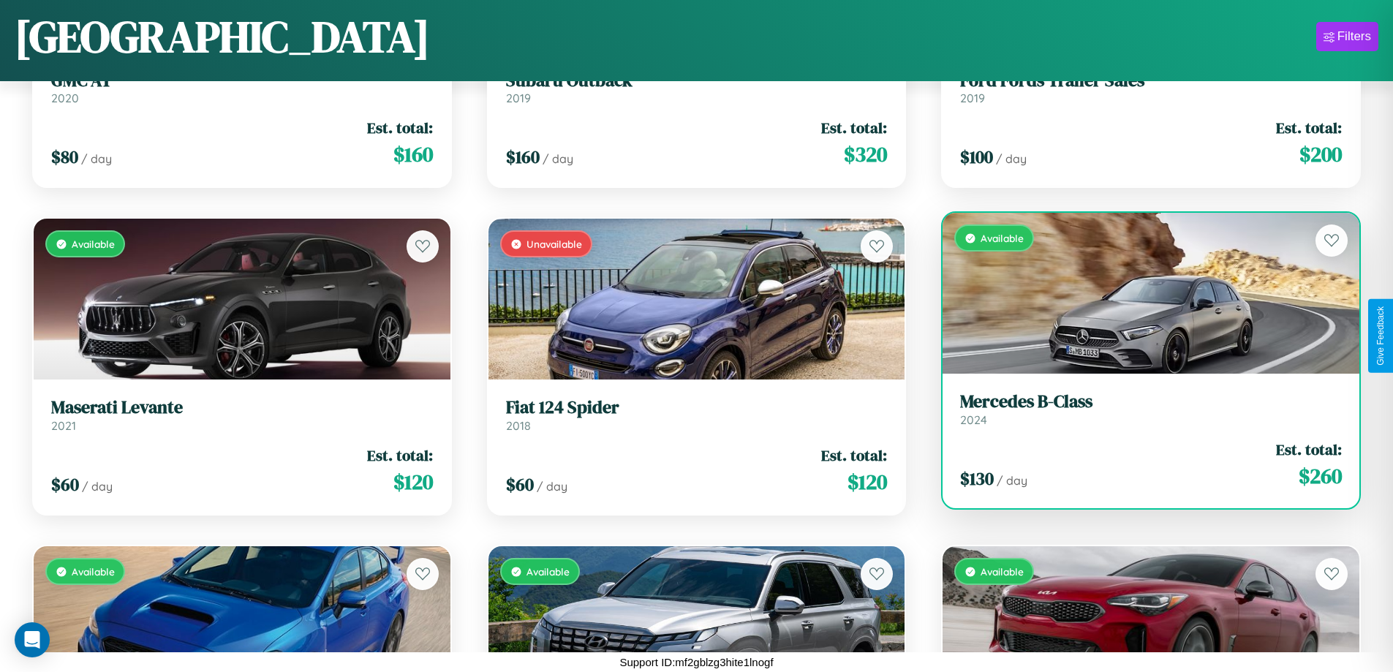
click at [1142, 293] on div "Available" at bounding box center [1151, 293] width 417 height 161
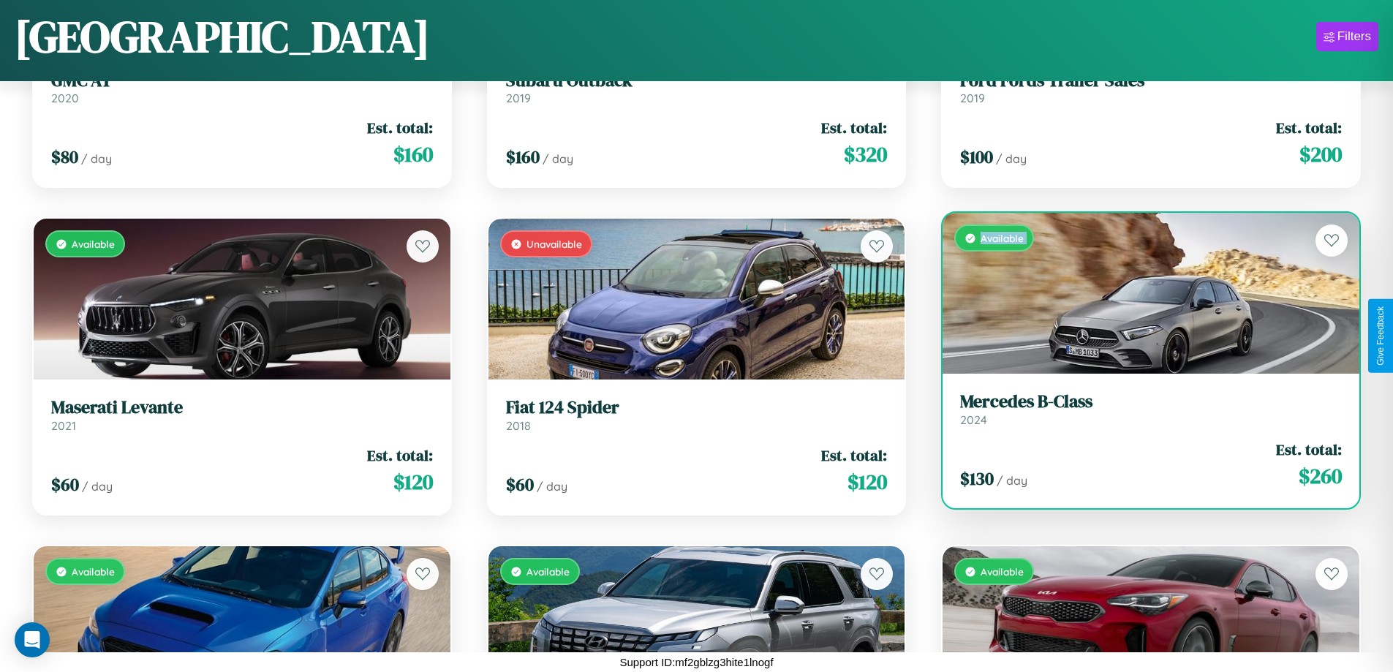
click at [1142, 293] on div "Available" at bounding box center [1151, 293] width 417 height 161
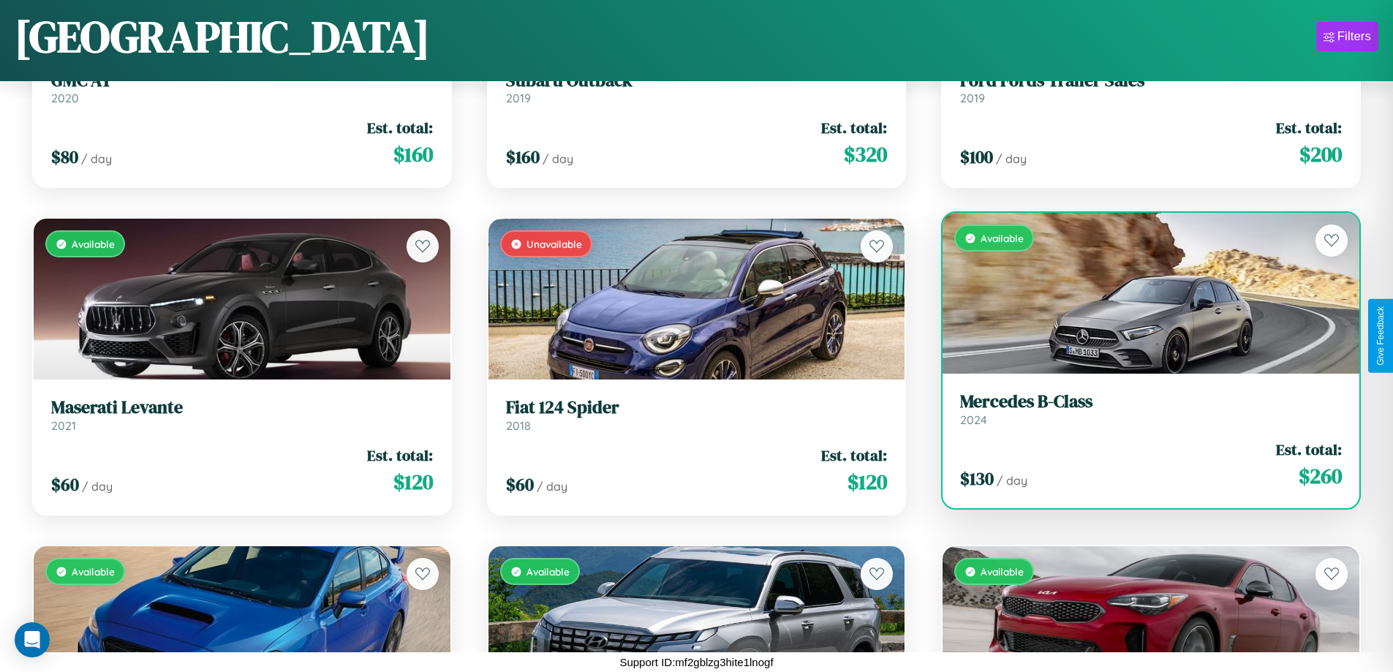
click at [1142, 293] on div "Available" at bounding box center [1151, 293] width 417 height 161
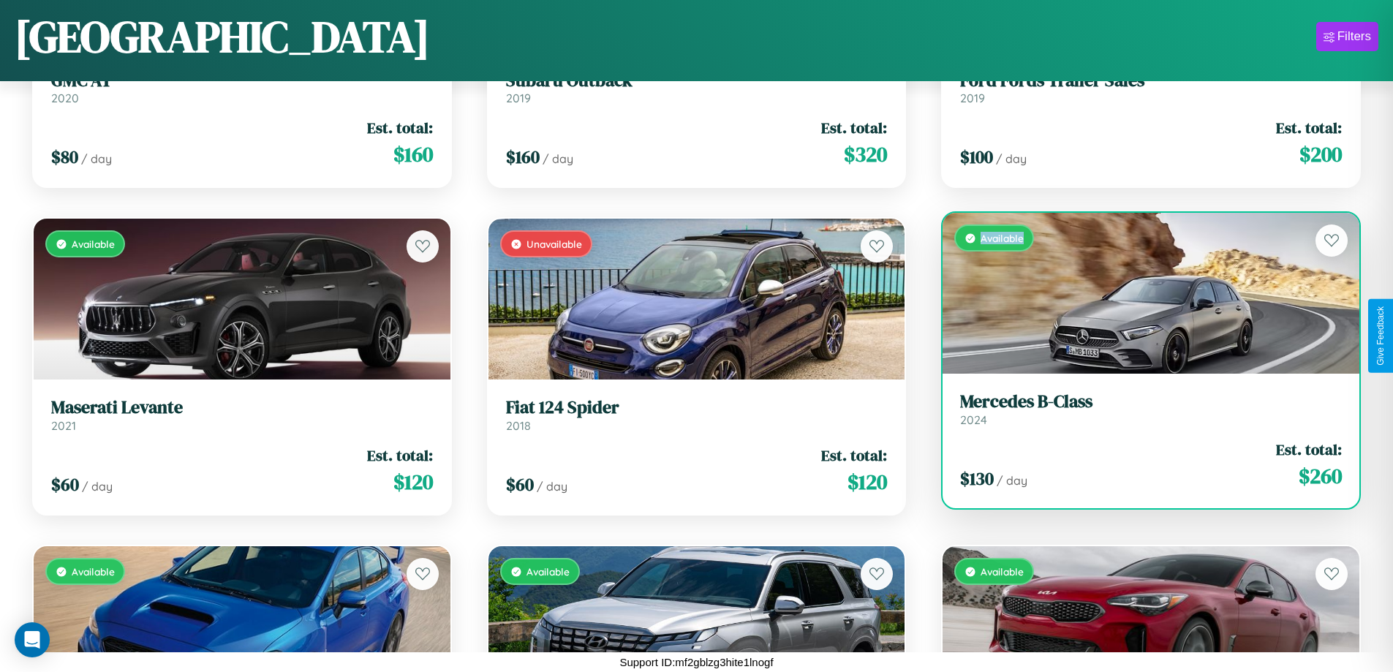
click at [1142, 293] on div "Available" at bounding box center [1151, 293] width 417 height 161
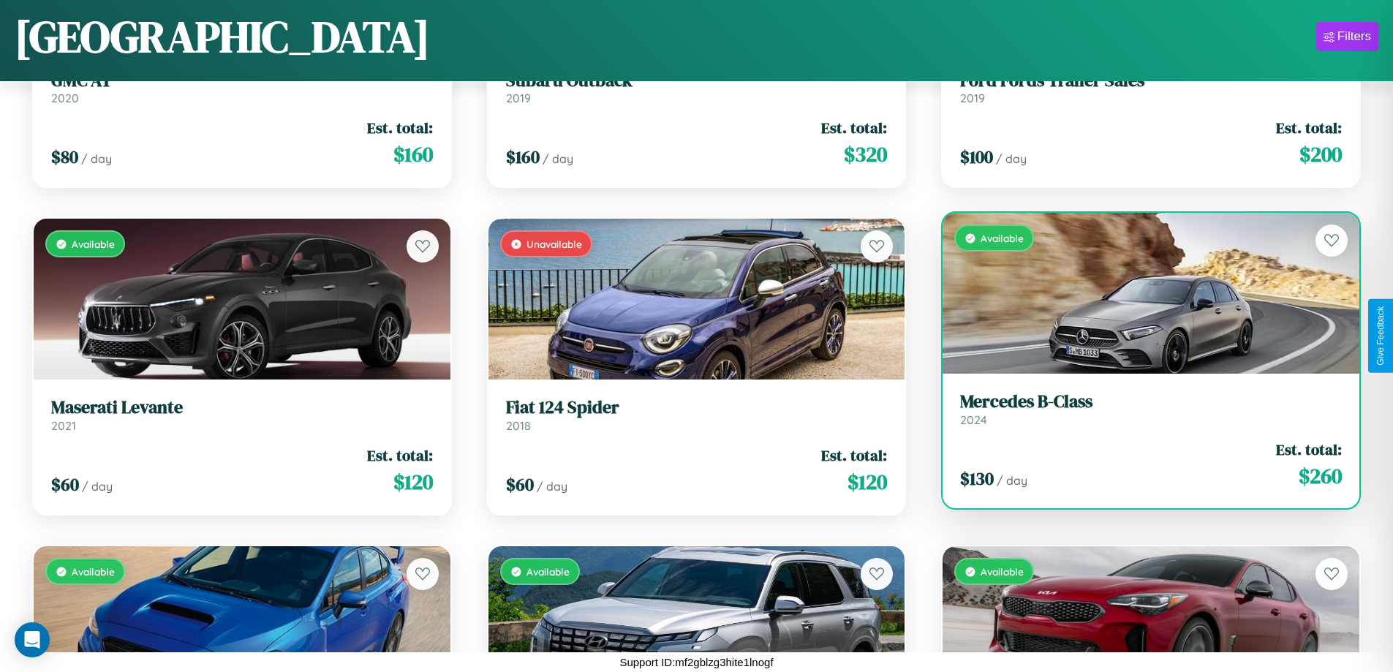
click at [1142, 409] on h3 "Mercedes B-Class" at bounding box center [1151, 401] width 382 height 21
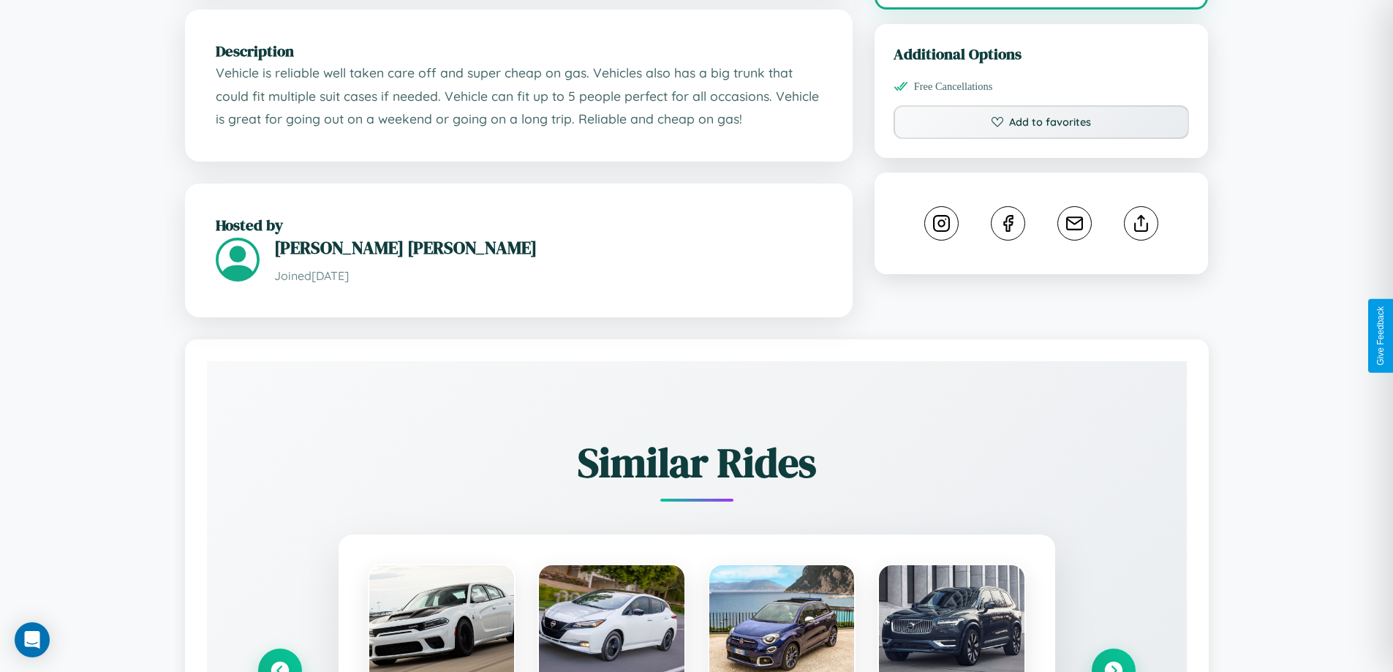
scroll to position [857, 0]
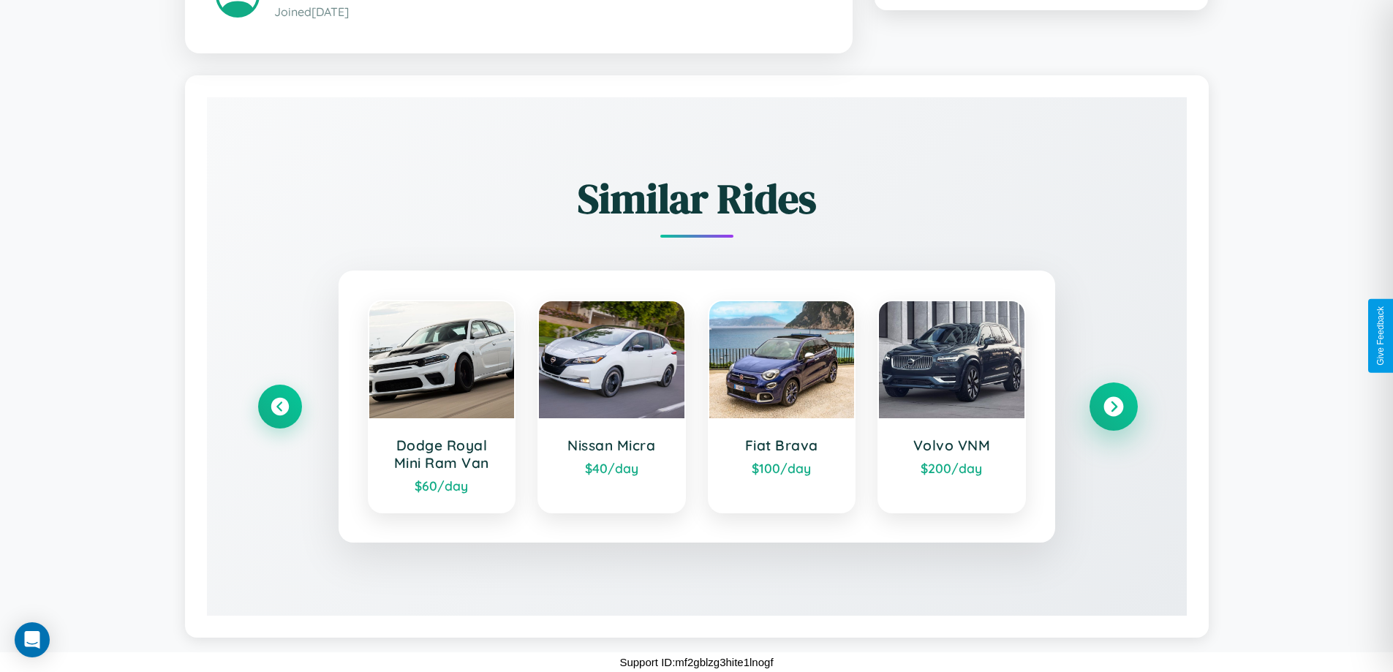
click at [1113, 406] on icon at bounding box center [1114, 406] width 20 height 20
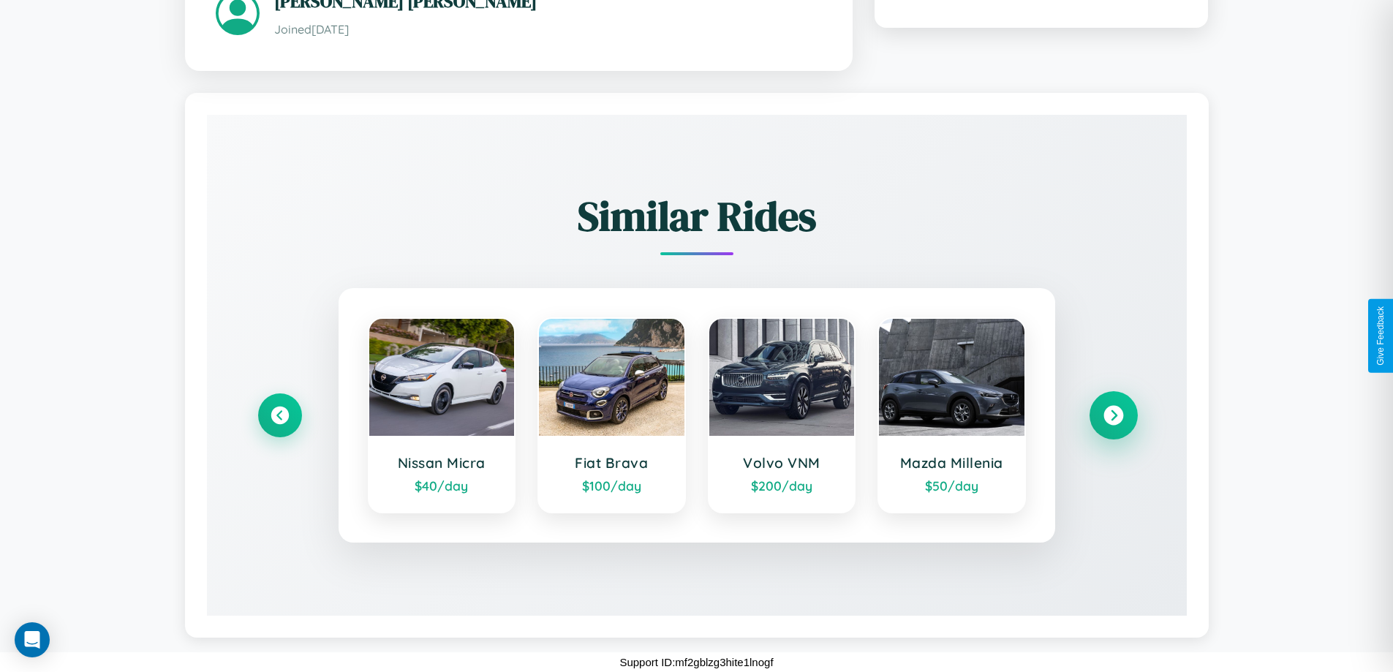
click at [1113, 415] on icon at bounding box center [1114, 415] width 20 height 20
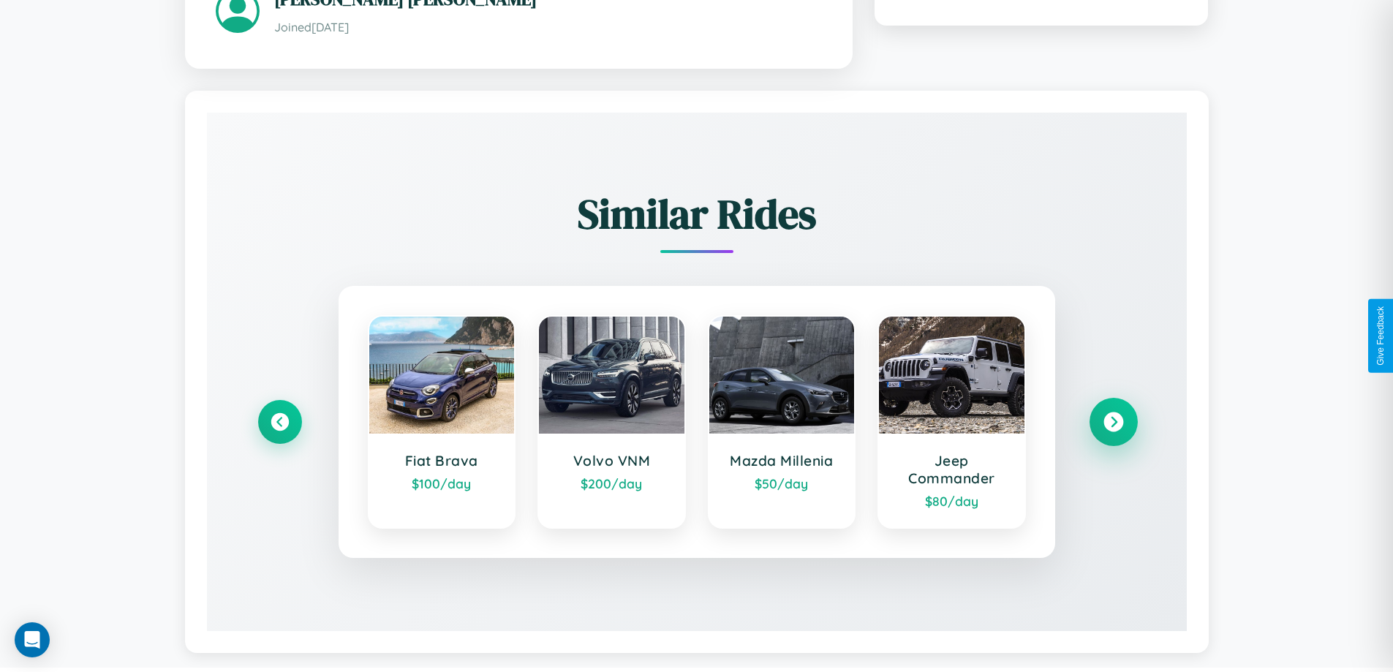
scroll to position [857, 0]
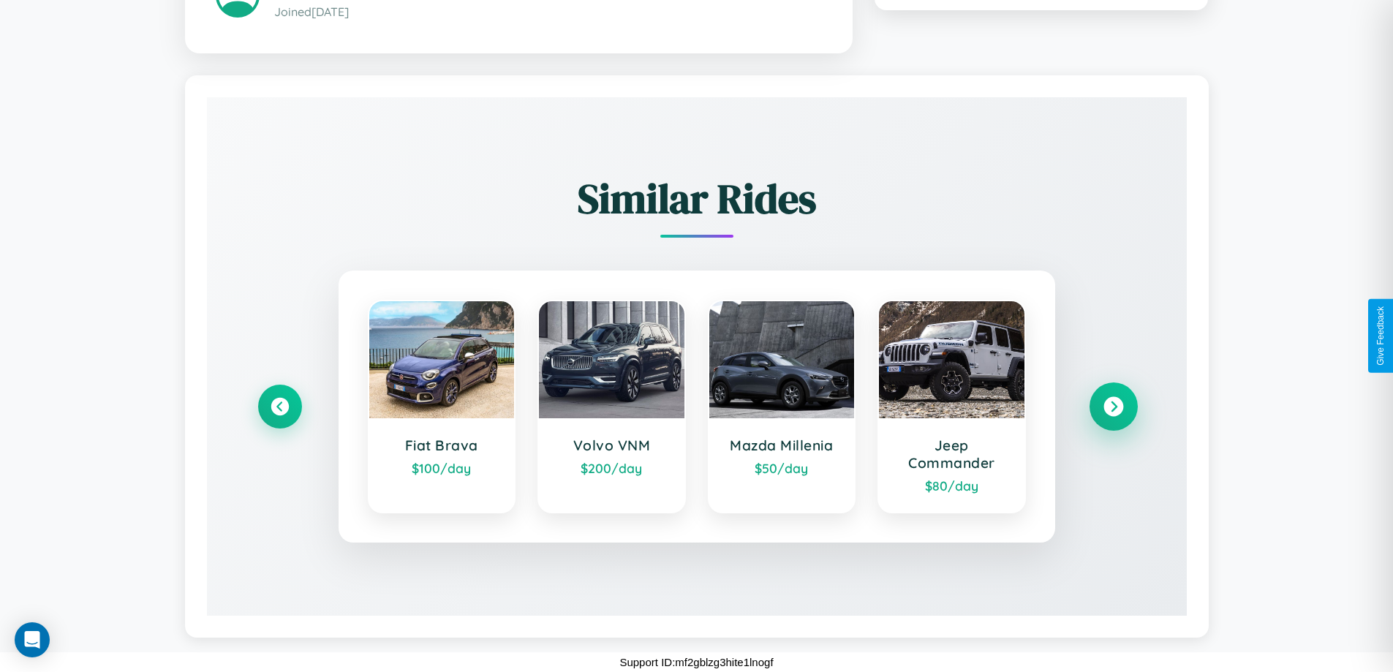
click at [1113, 406] on icon at bounding box center [1114, 406] width 20 height 20
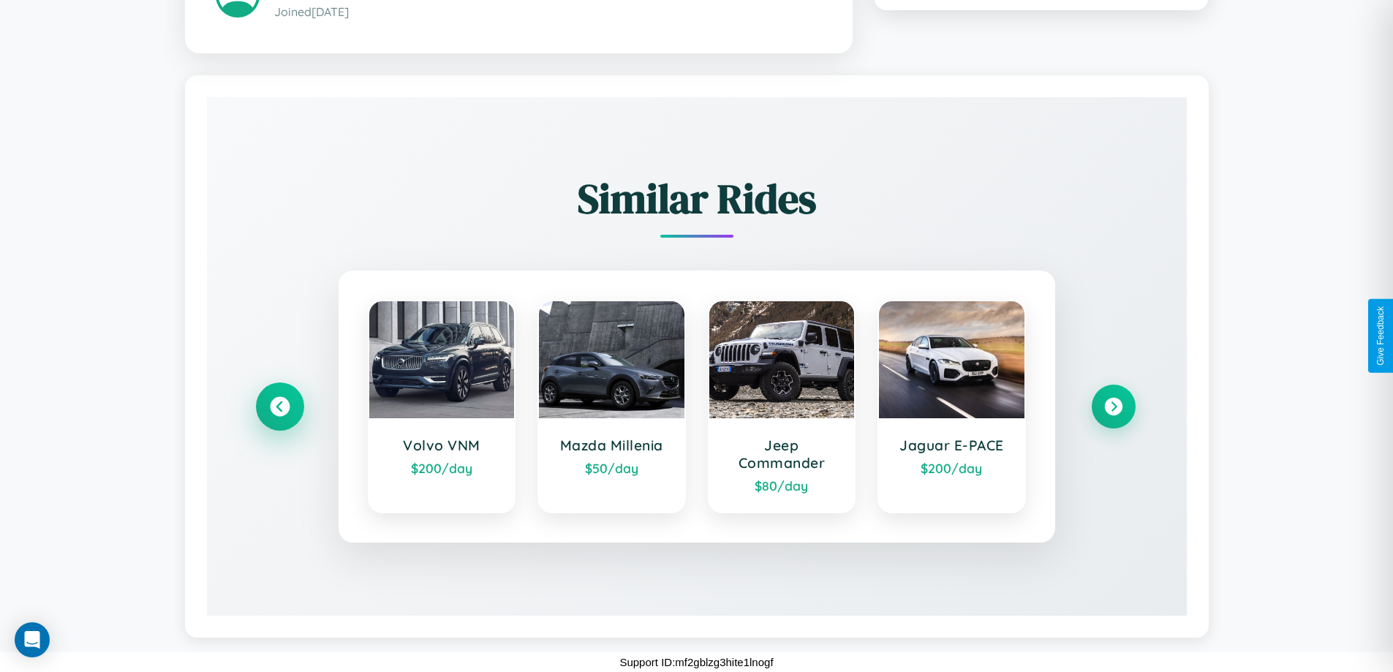
click at [279, 406] on icon at bounding box center [280, 406] width 20 height 20
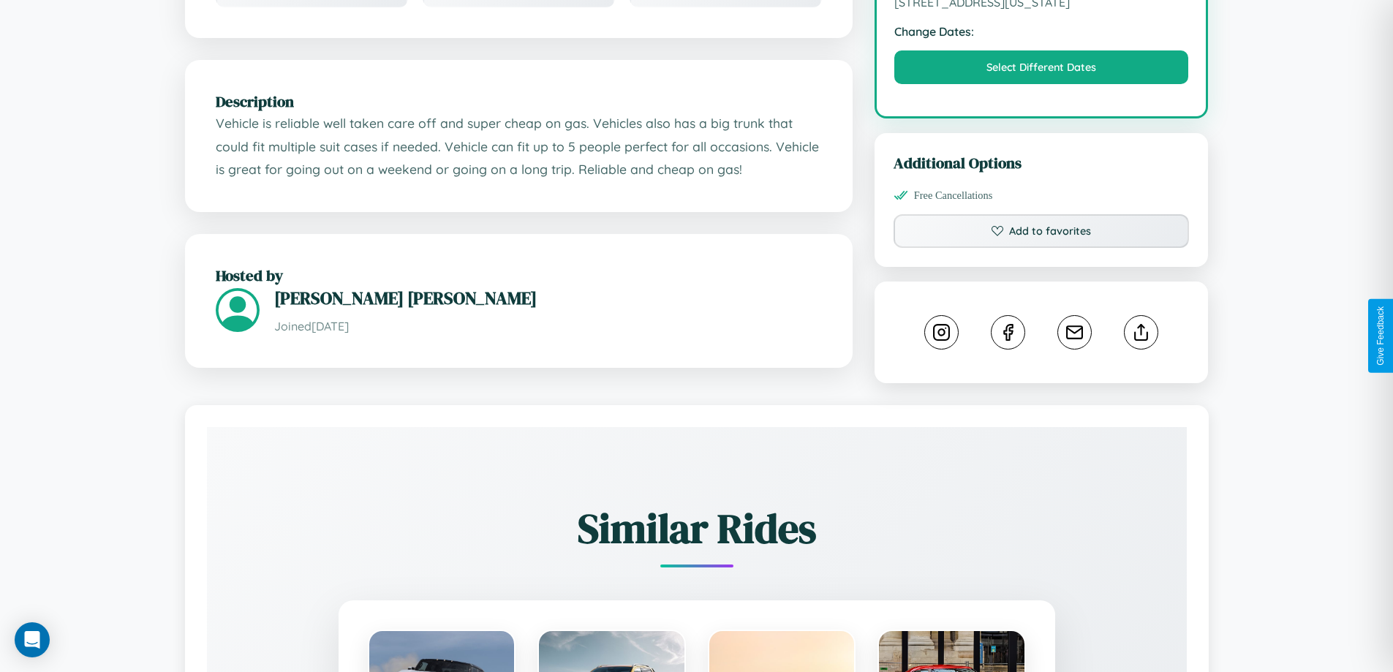
scroll to position [495, 0]
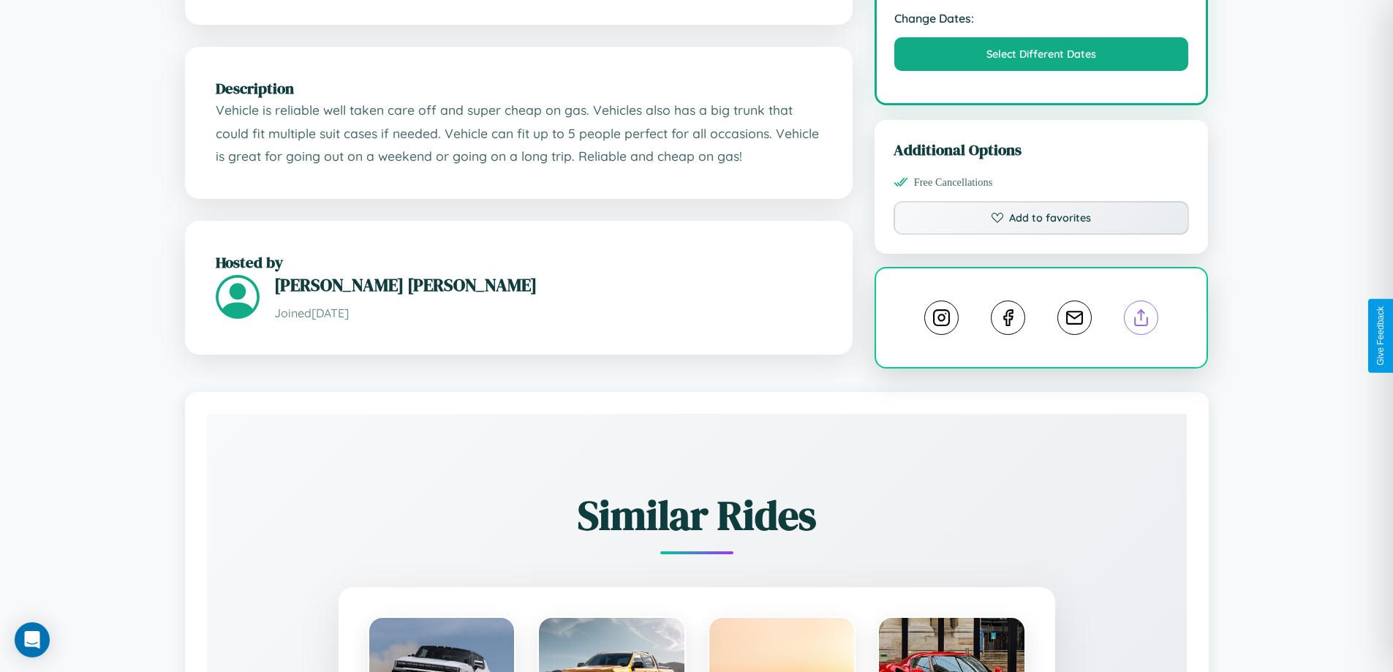
click at [1142, 320] on line at bounding box center [1142, 315] width 0 height 10
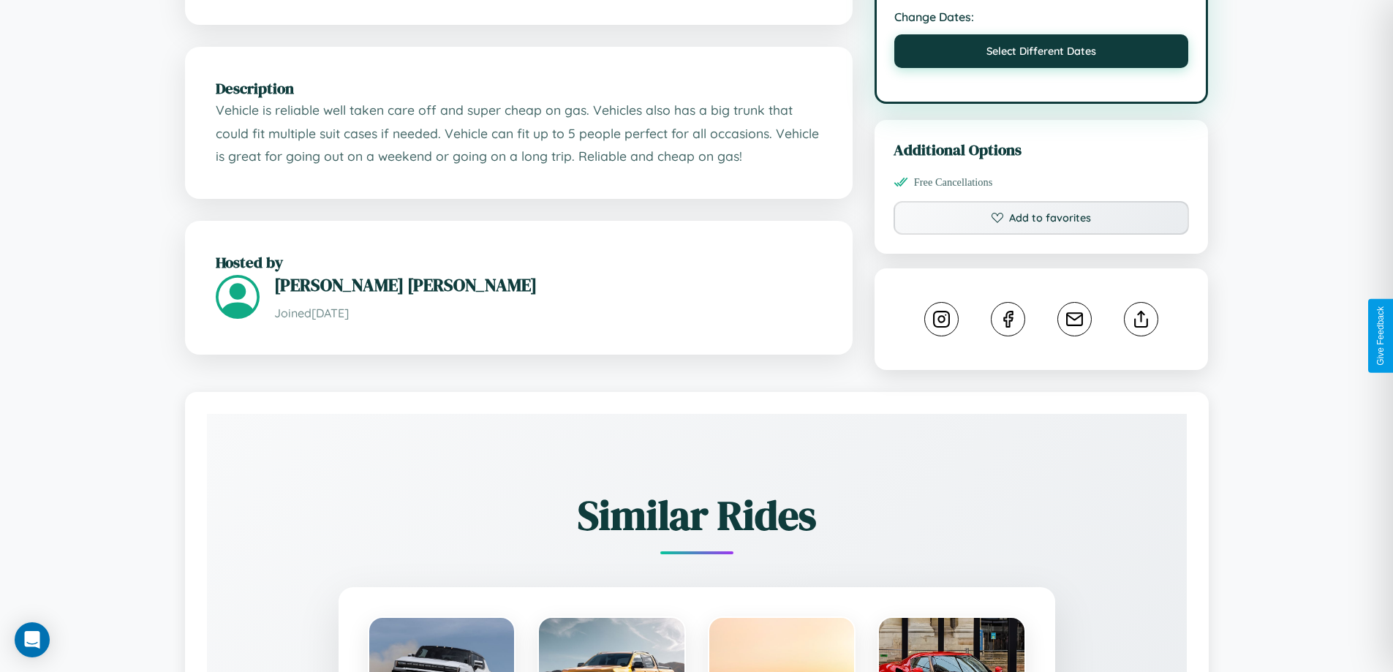
click at [1042, 68] on button "Select Different Dates" at bounding box center [1042, 51] width 295 height 34
select select "*"
select select "****"
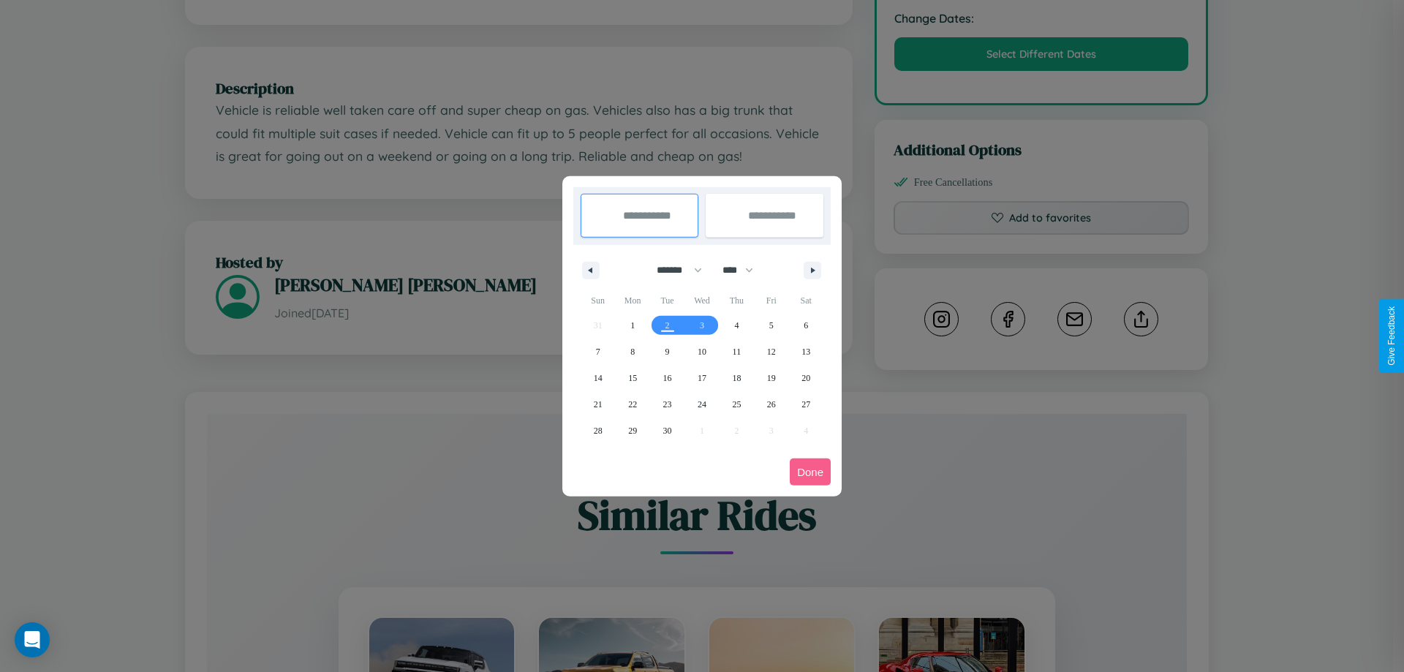
click at [673, 270] on select "******* ******** ***** ***** *** **** **** ****** ********* ******* ******** **…" at bounding box center [677, 270] width 62 height 24
select select "*"
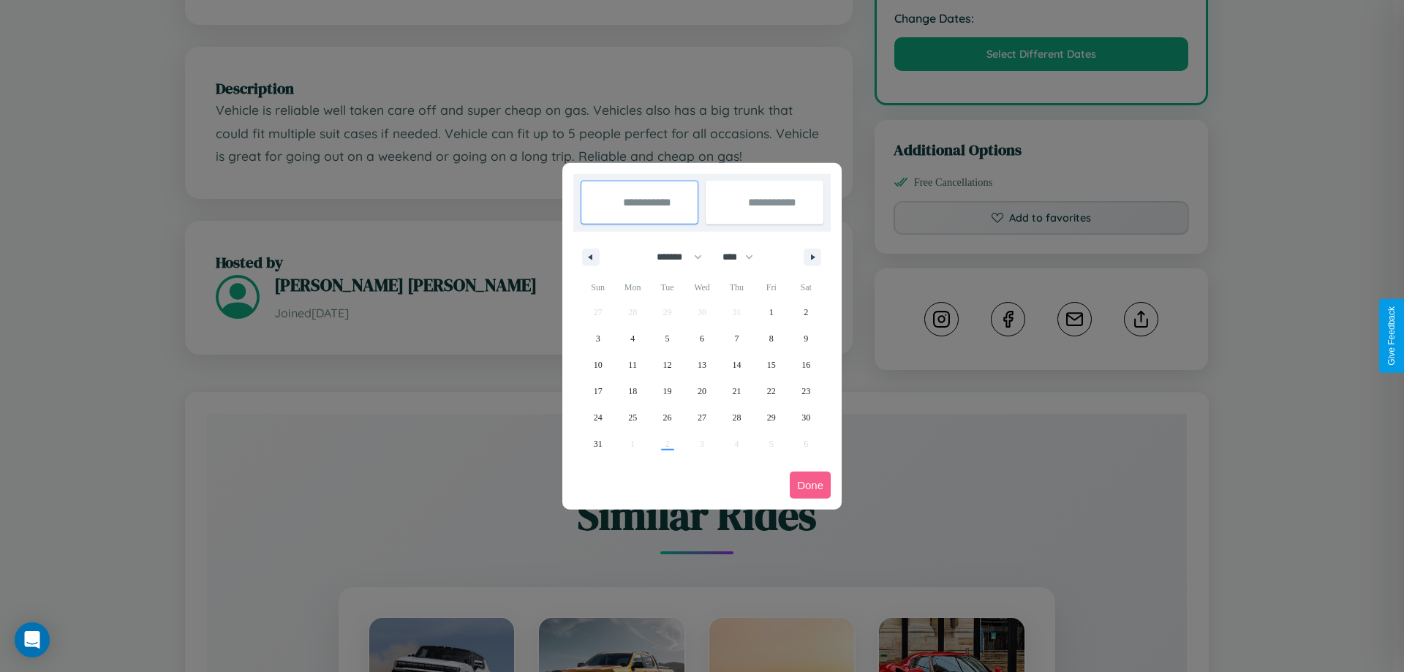
click at [745, 257] on select "**** **** **** **** **** **** **** **** **** **** **** **** **** **** **** ****…" at bounding box center [737, 257] width 44 height 24
select select "****"
click at [806, 391] on span "22" at bounding box center [806, 391] width 9 height 26
type input "**********"
click at [598, 417] on span "23" at bounding box center [598, 418] width 9 height 26
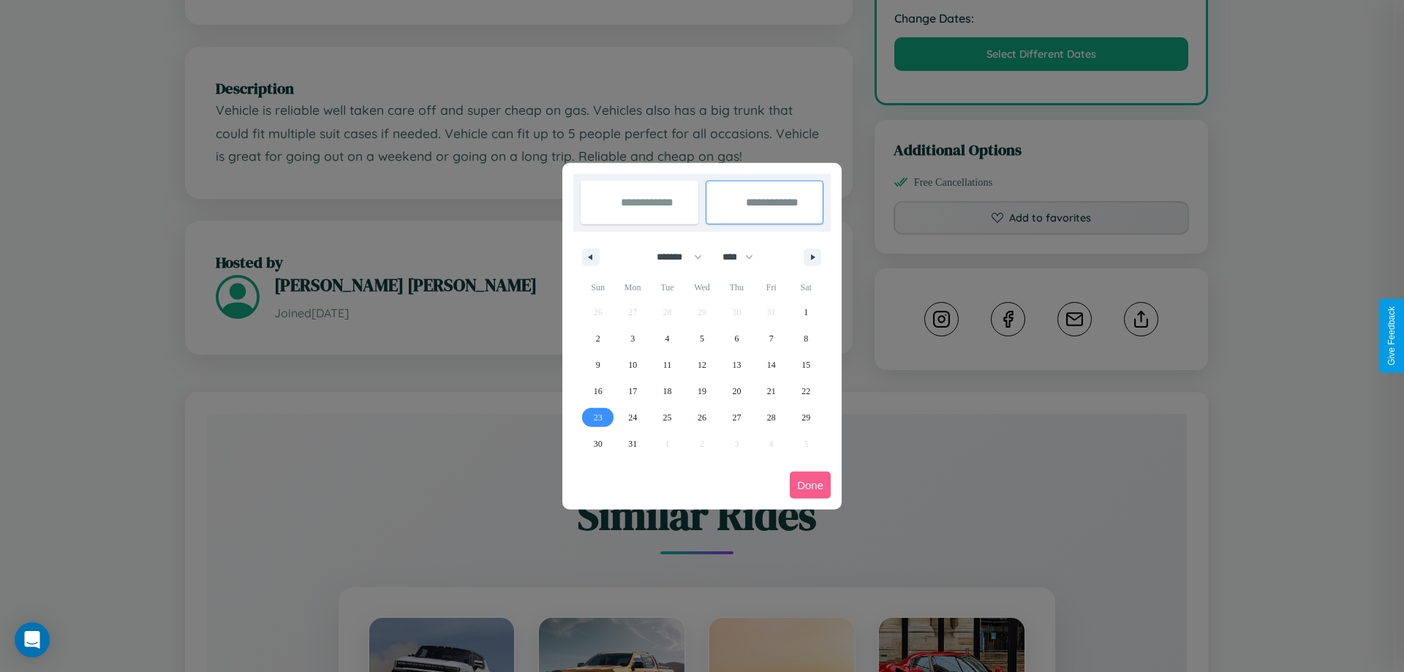
type input "**********"
click at [810, 485] on button "Done" at bounding box center [810, 485] width 41 height 27
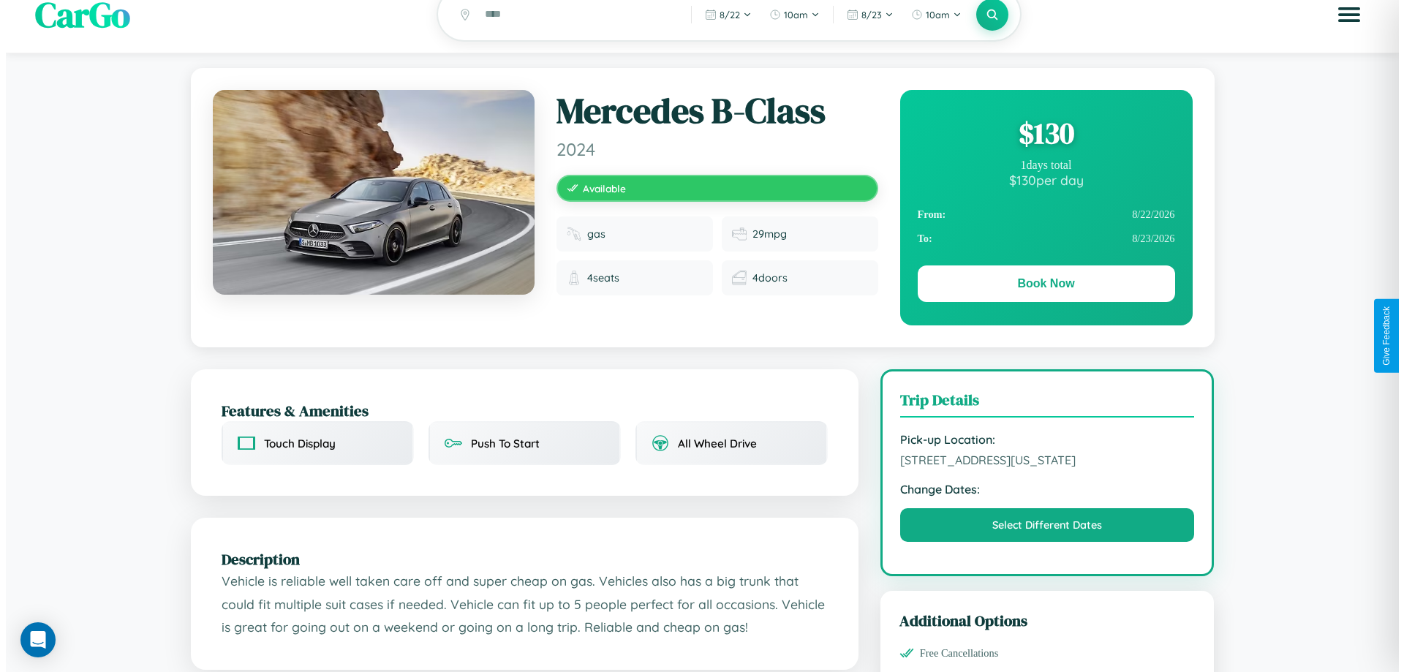
scroll to position [0, 0]
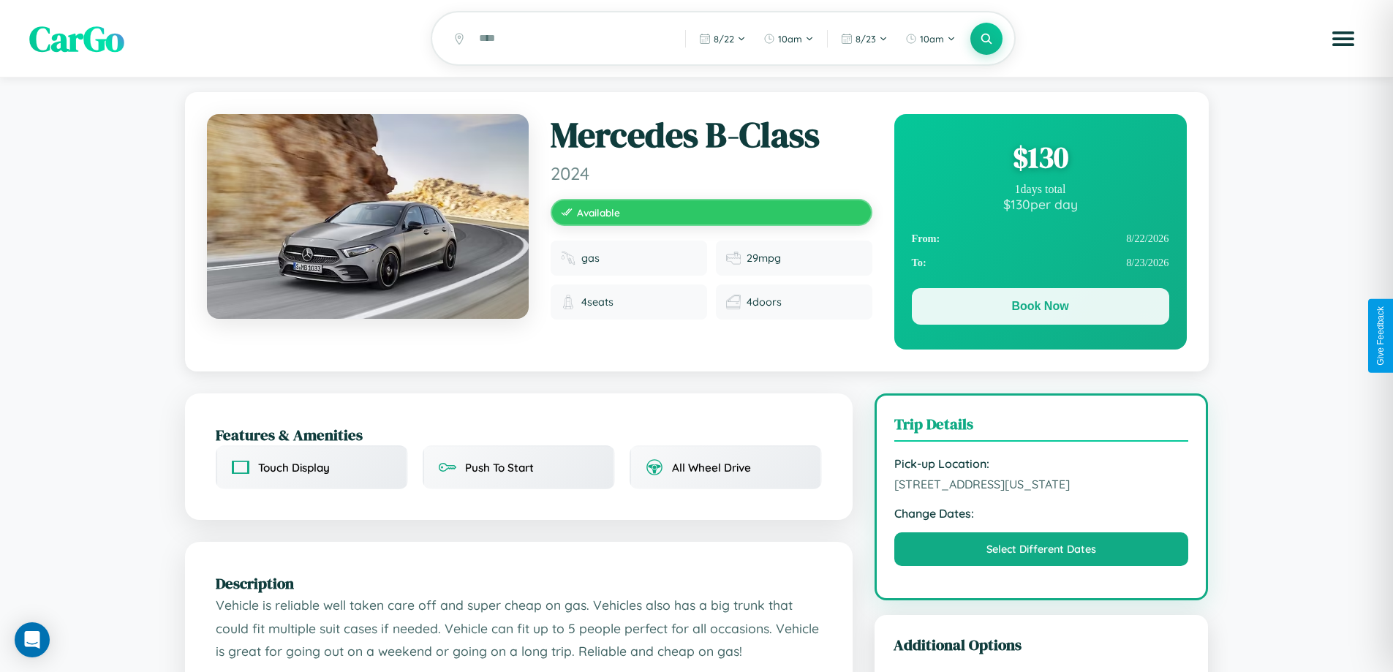
click at [1040, 309] on button "Book Now" at bounding box center [1040, 306] width 257 height 37
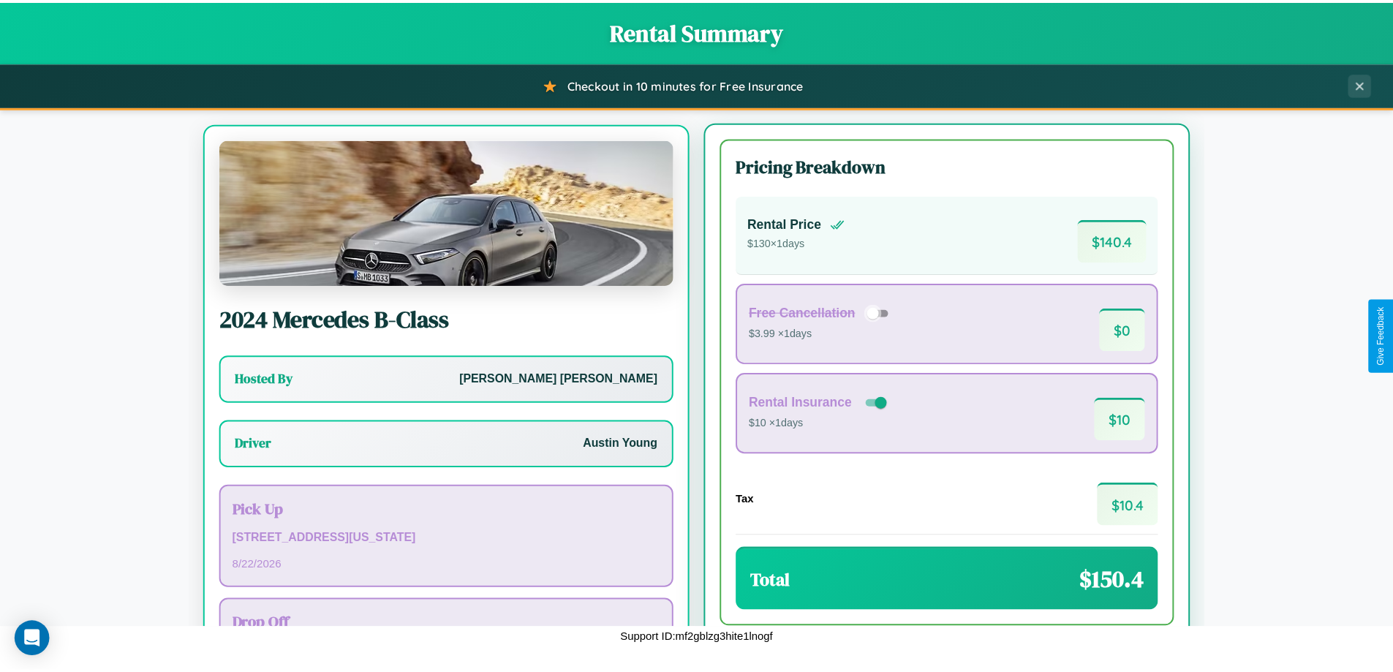
scroll to position [68, 0]
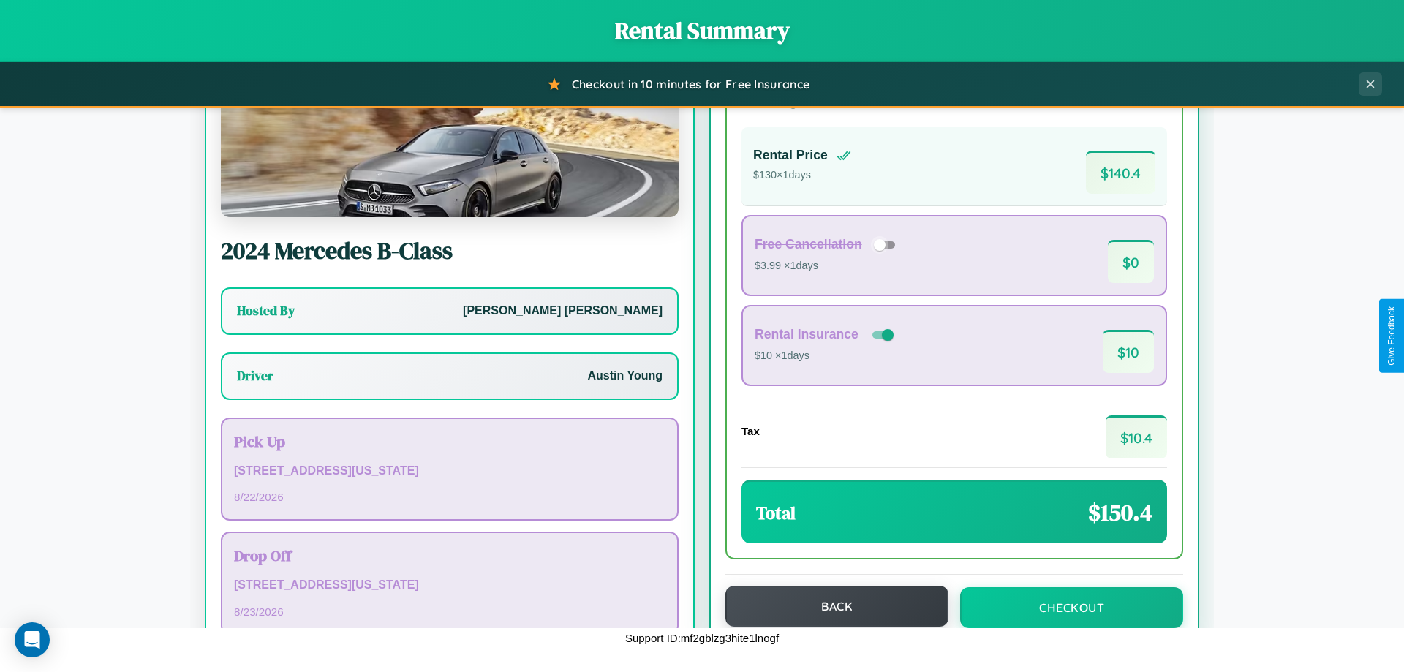
click at [830, 606] on button "Back" at bounding box center [837, 606] width 223 height 41
